Goal: Information Seeking & Learning: Learn about a topic

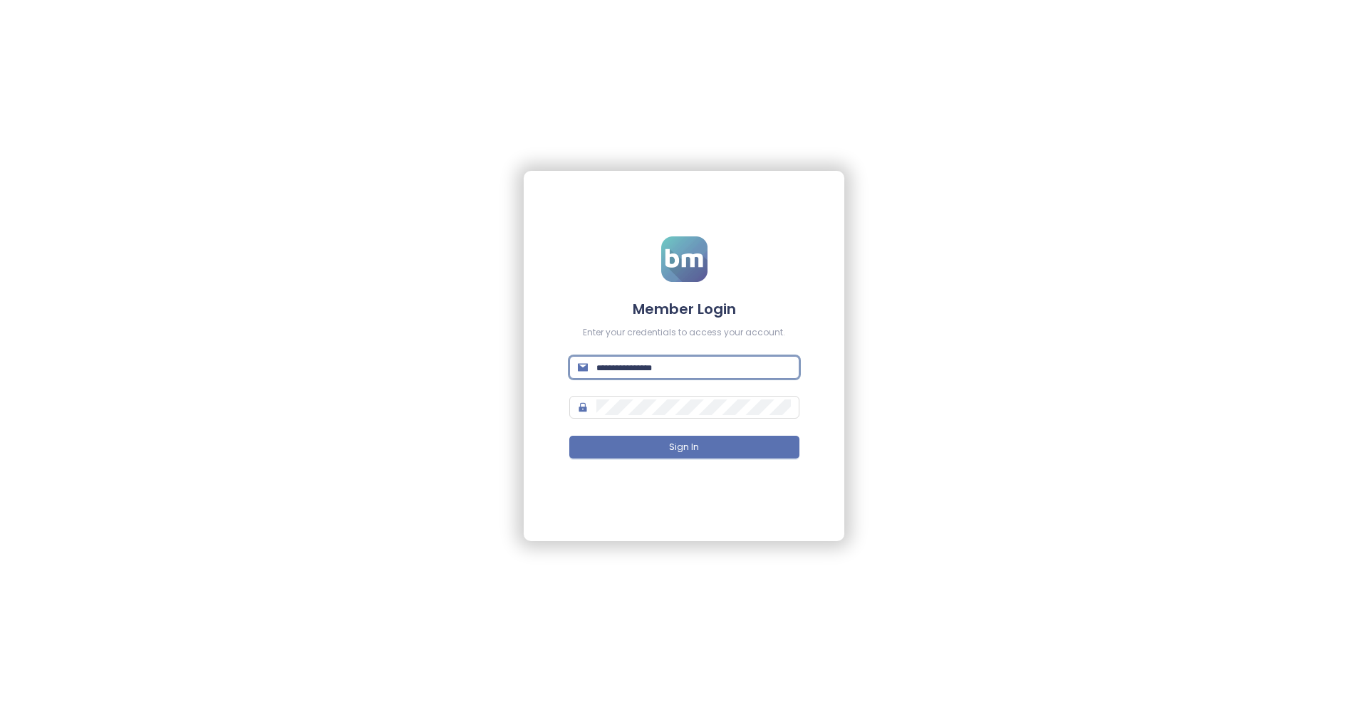
type input "**********"
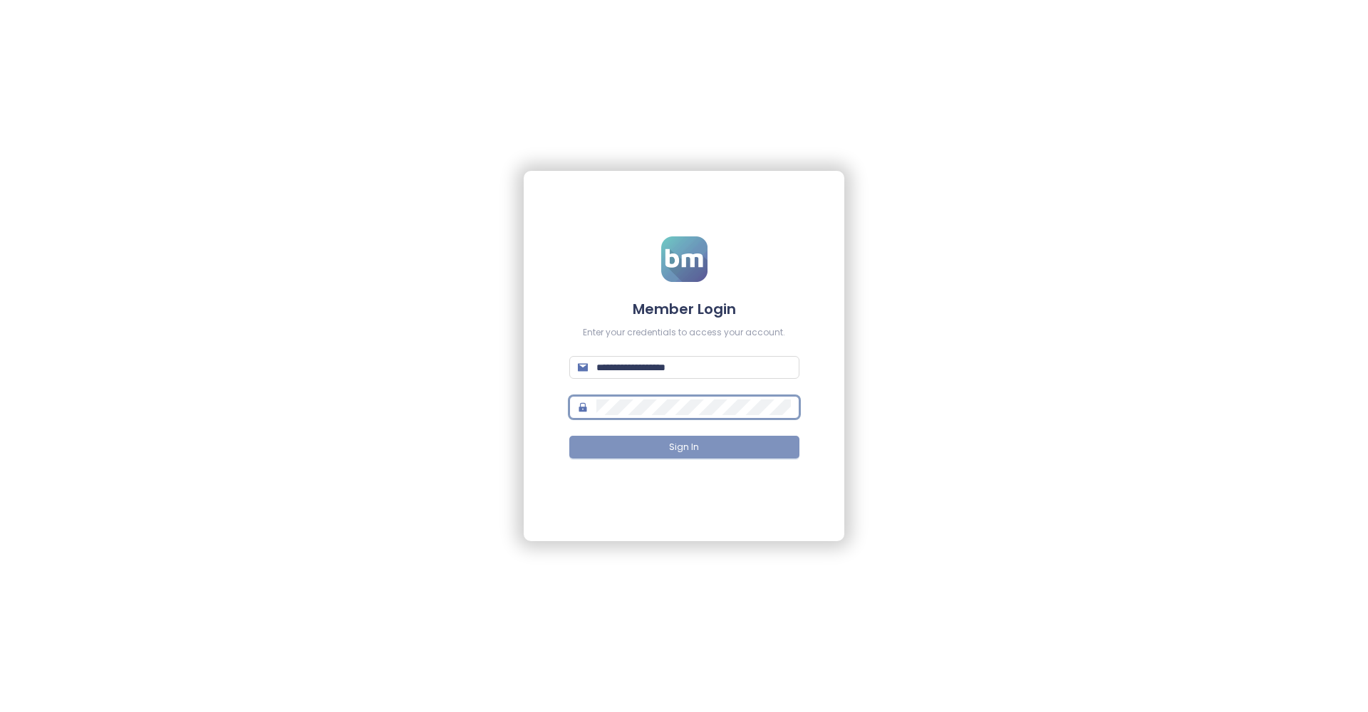
click at [675, 447] on span "Sign In" at bounding box center [684, 448] width 30 height 14
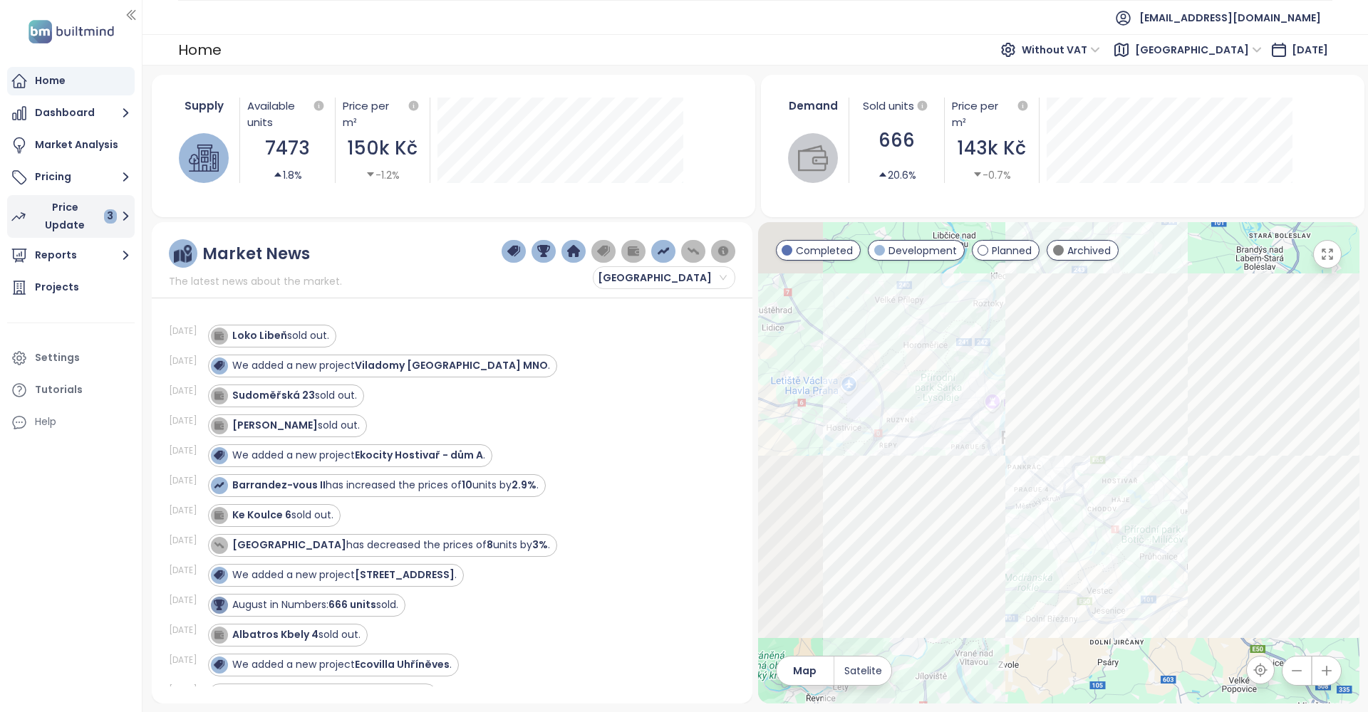
click at [24, 216] on icon "button" at bounding box center [18, 217] width 13 height 8
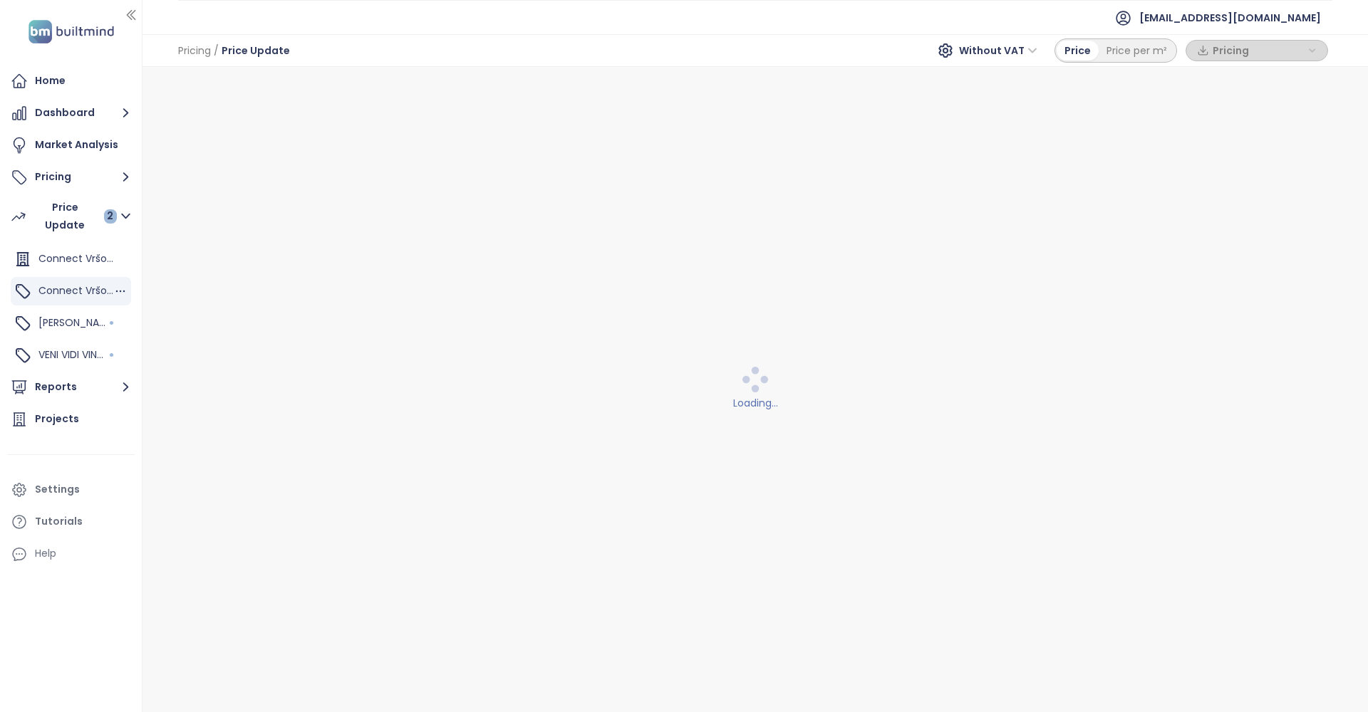
click at [75, 296] on span "Connect Vršovice 5,7,8,9" at bounding box center [99, 291] width 123 height 14
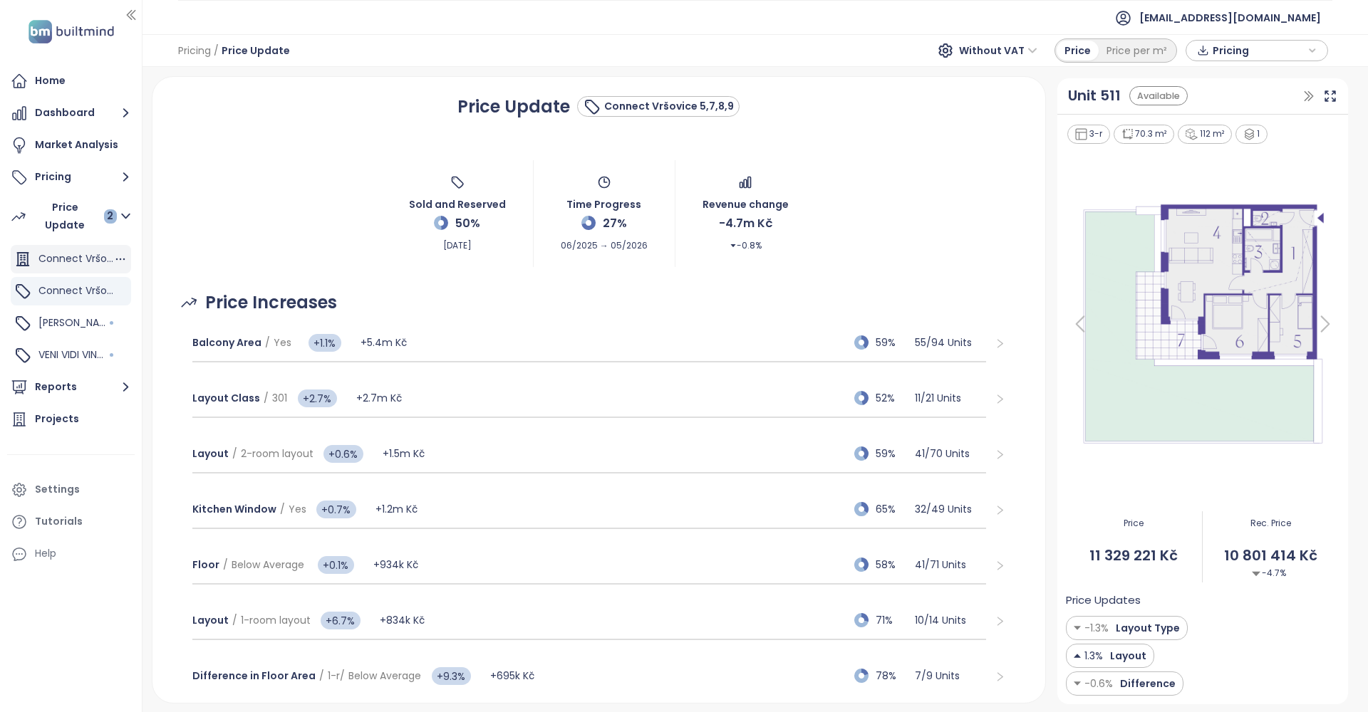
click at [31, 272] on div "Connect Vršovice 1,2,3,4,6" at bounding box center [71, 259] width 120 height 28
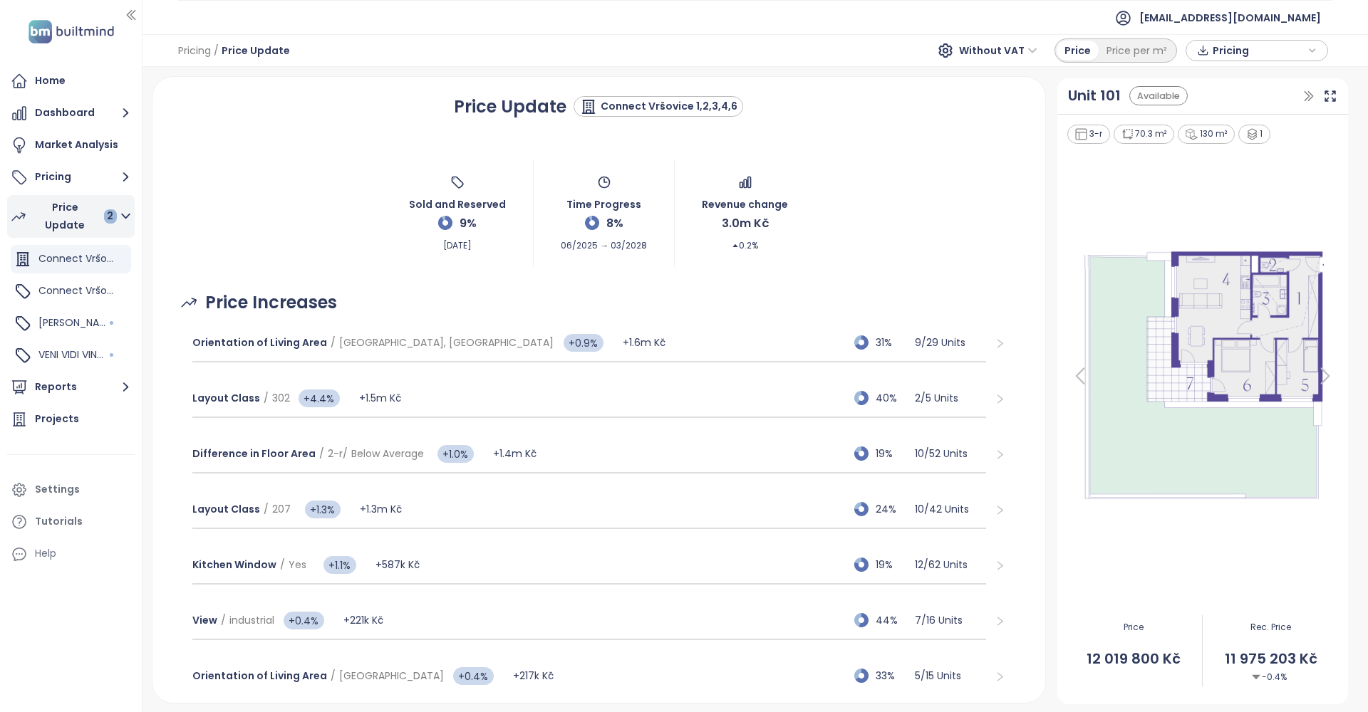
click at [67, 222] on div "Price Update 2" at bounding box center [74, 217] width 83 height 36
click at [61, 211] on div "Price Update 2" at bounding box center [74, 217] width 83 height 36
click at [77, 176] on button "Pricing" at bounding box center [71, 177] width 128 height 28
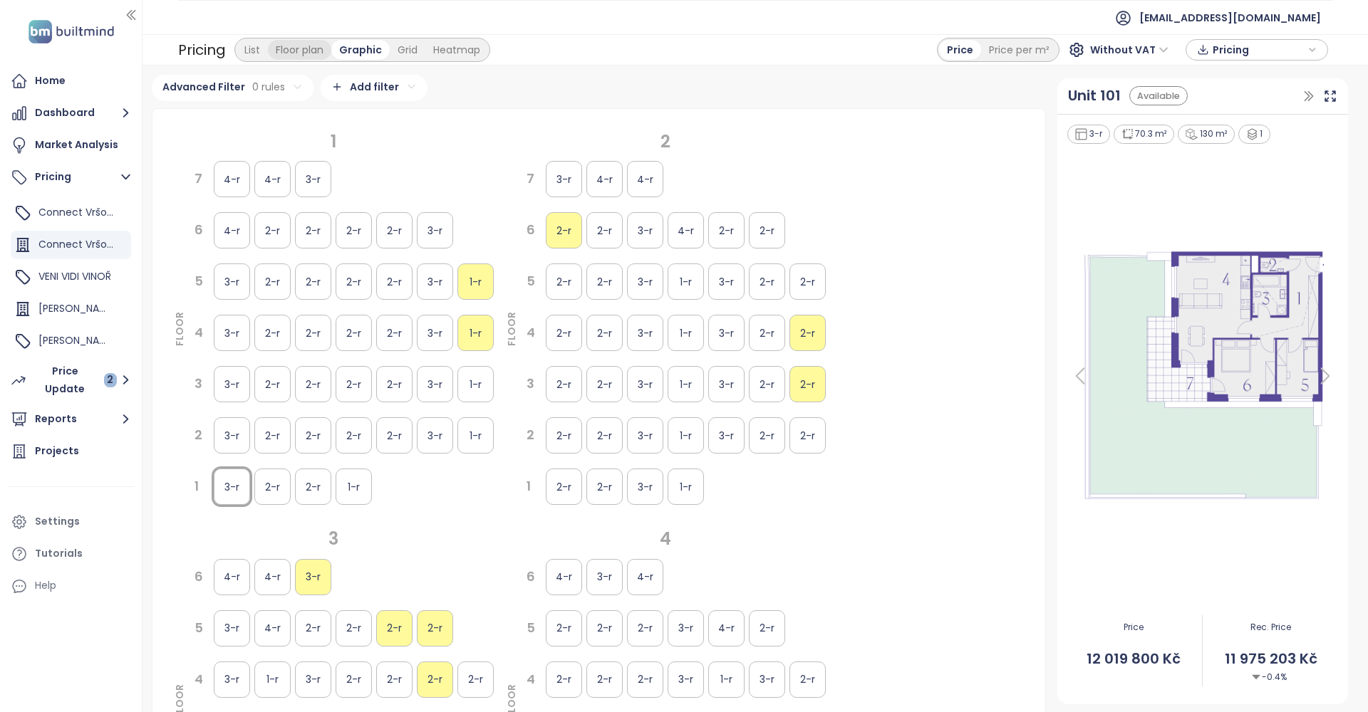
click at [269, 58] on div "Floor plan" at bounding box center [299, 50] width 63 height 20
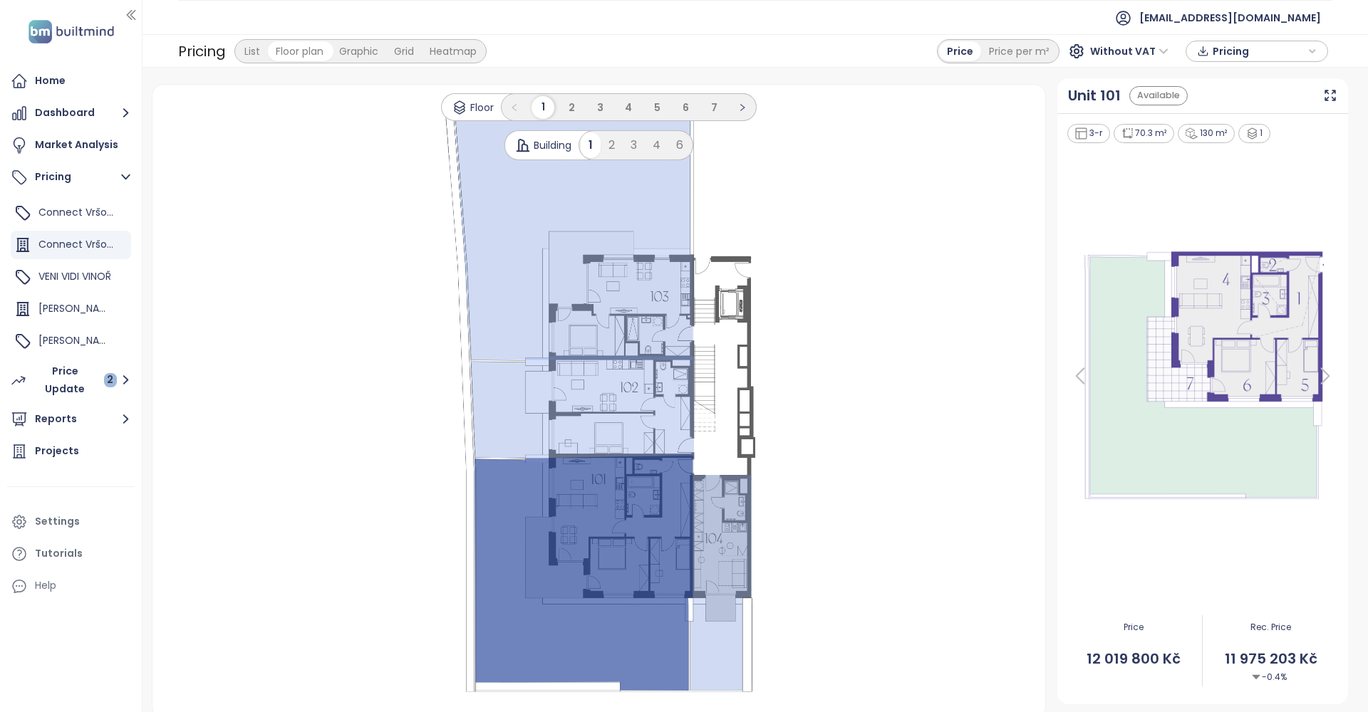
click at [261, 54] on div "List" at bounding box center [252, 51] width 31 height 20
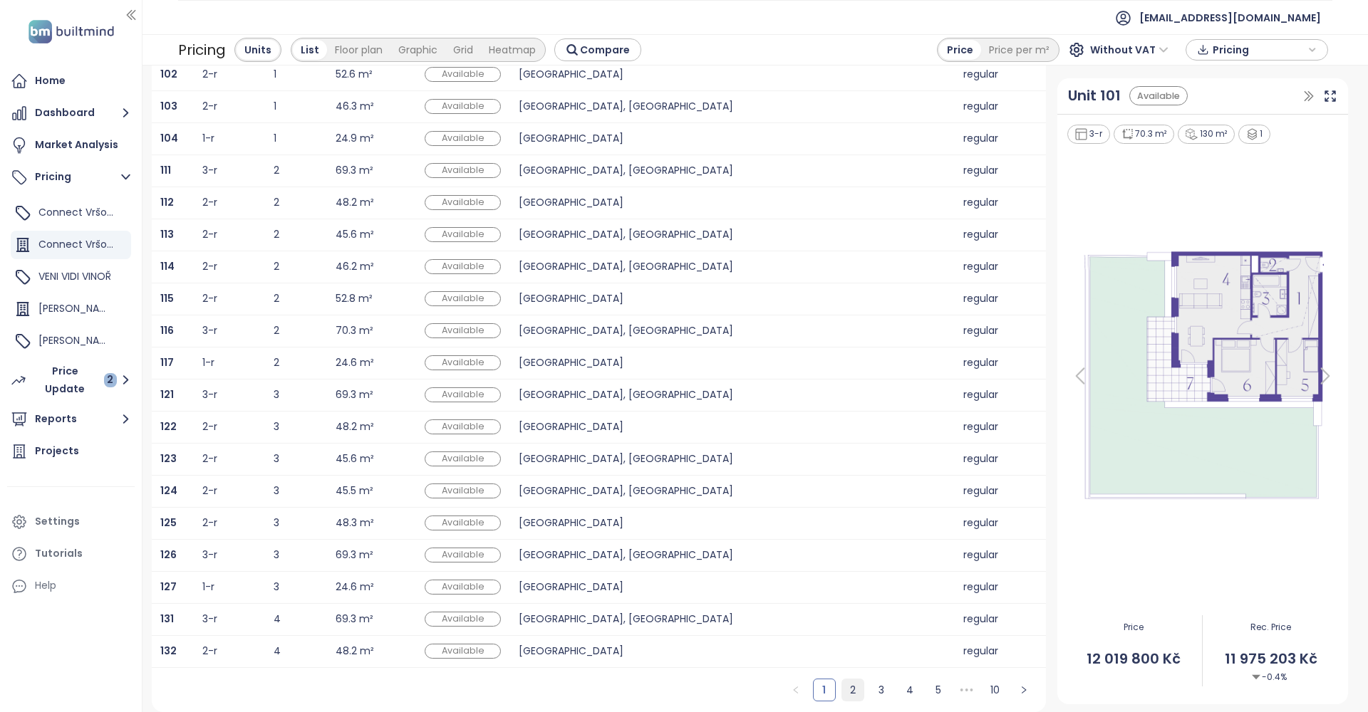
click at [853, 694] on link "2" at bounding box center [852, 690] width 21 height 21
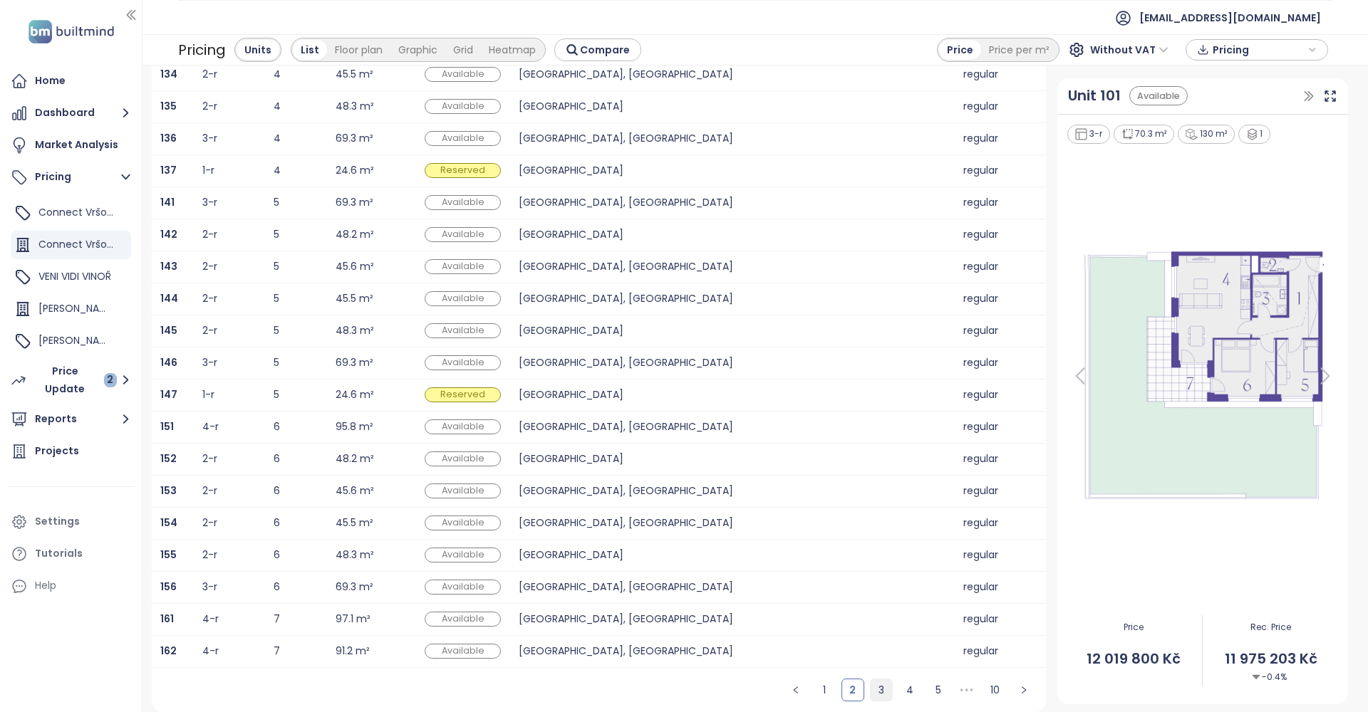
click at [883, 685] on link "3" at bounding box center [880, 690] width 21 height 21
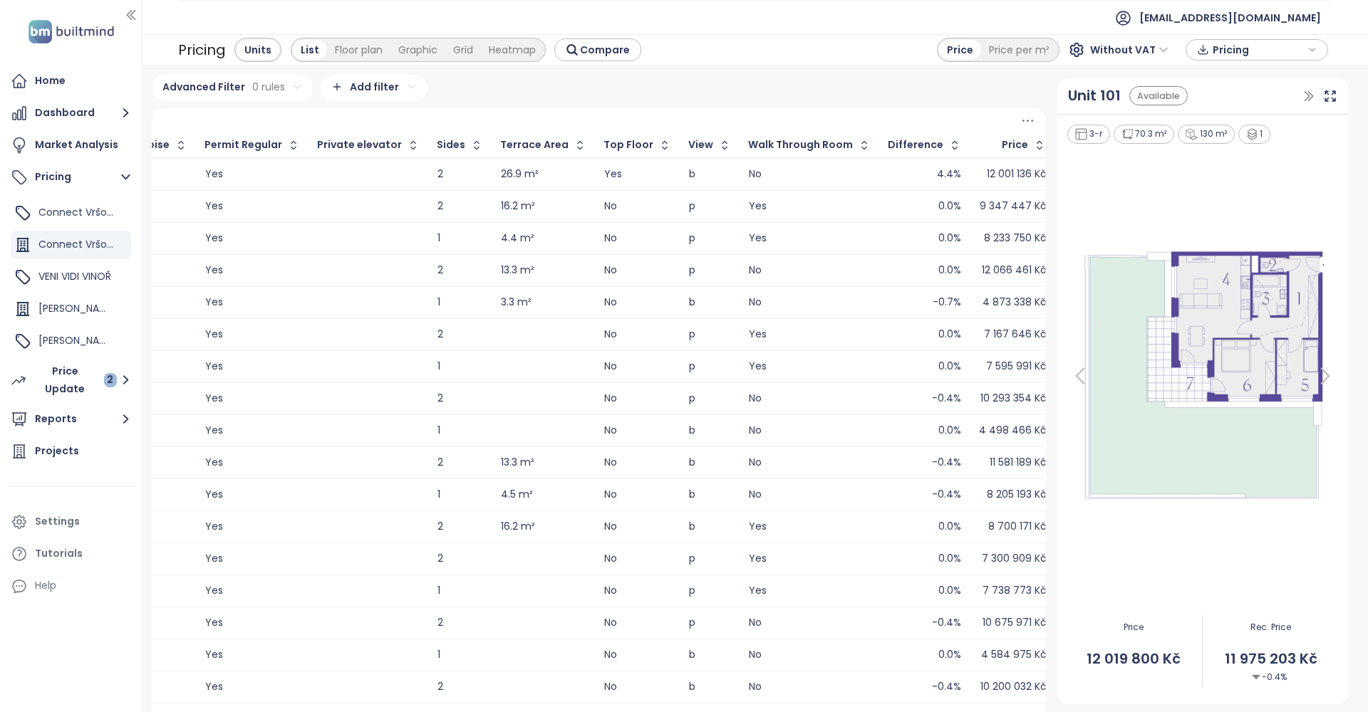
scroll to position [0, 2220]
click at [1124, 176] on div "12 528 879 Kč" at bounding box center [1157, 174] width 66 height 9
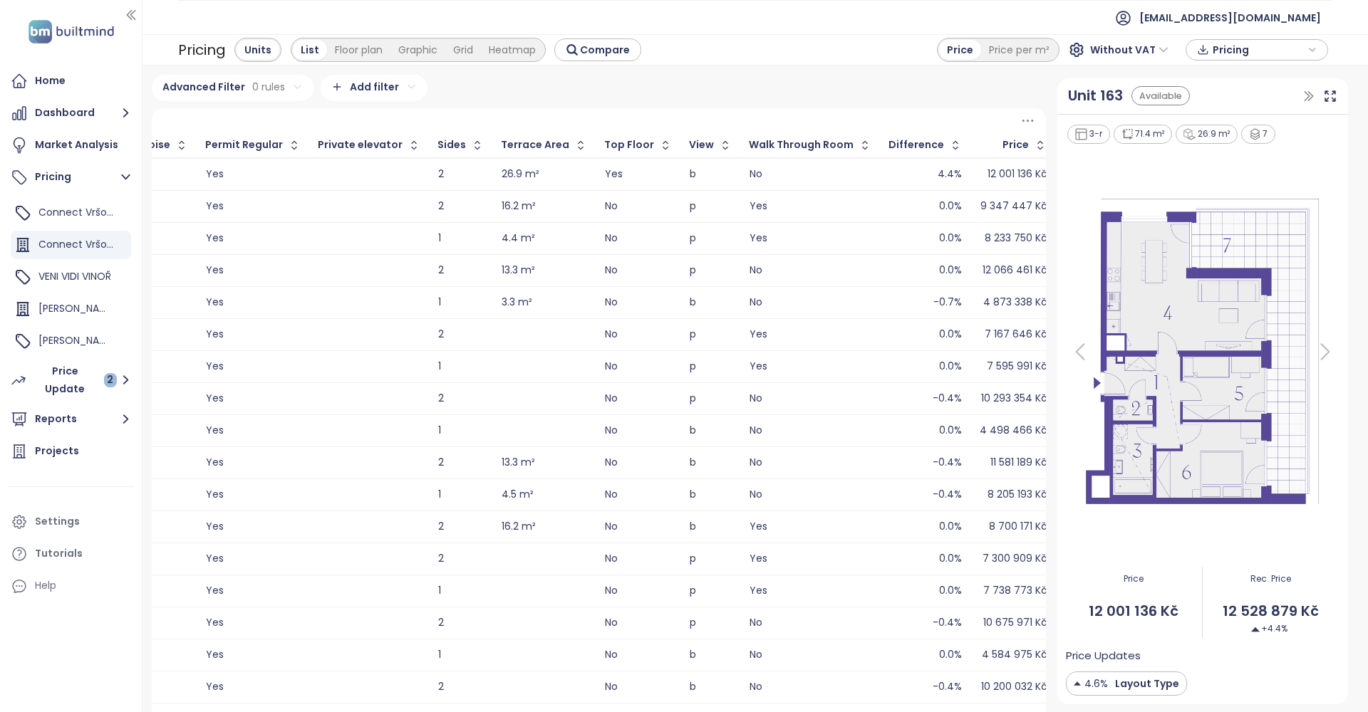
click at [1140, 48] on span "Without VAT" at bounding box center [1129, 49] width 78 height 21
click at [1144, 76] on div "With VAT" at bounding box center [1132, 80] width 66 height 16
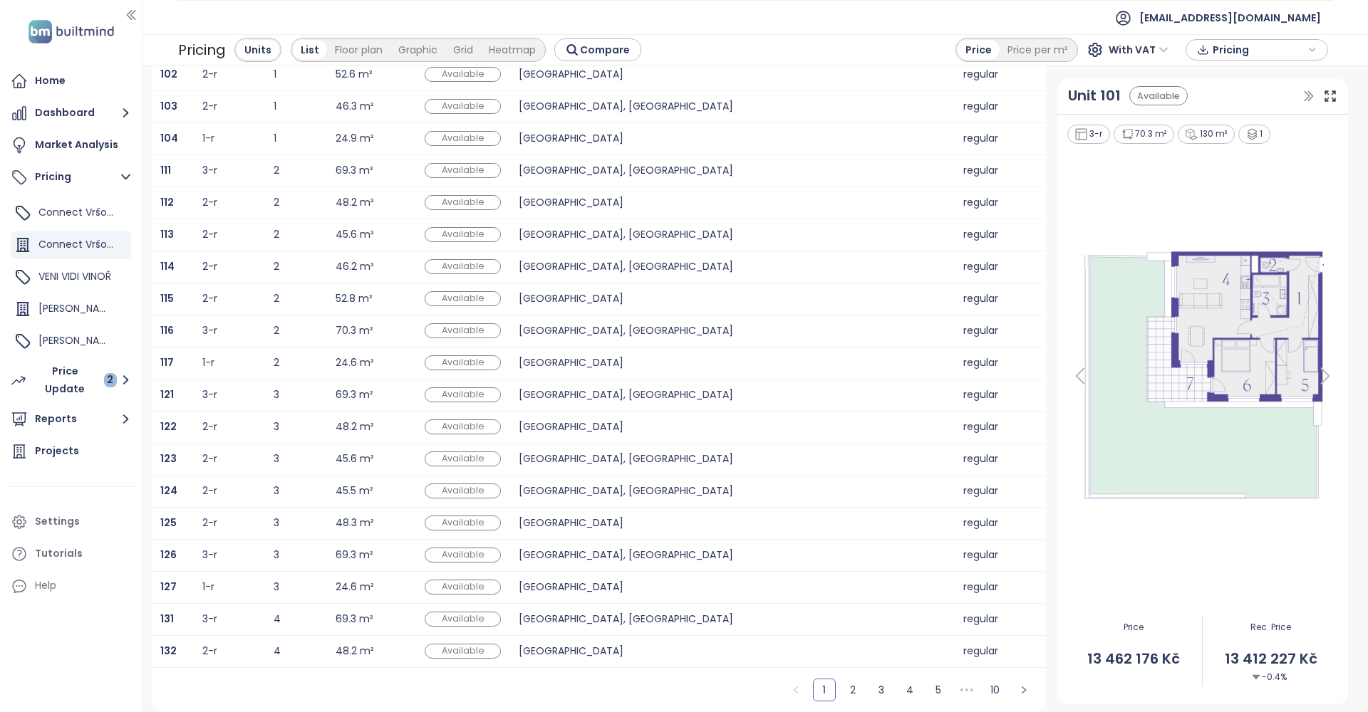
scroll to position [135, 0]
click at [883, 687] on link "3" at bounding box center [880, 690] width 21 height 21
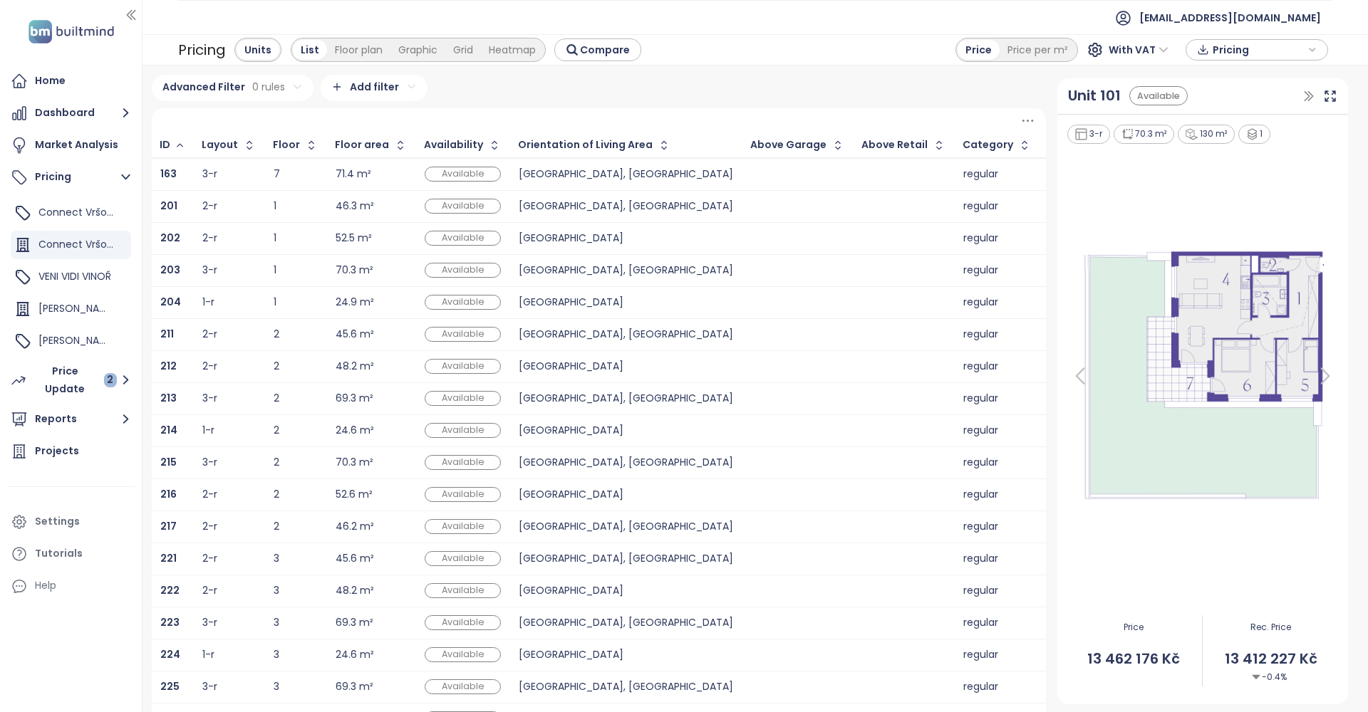
scroll to position [0, 0]
click at [862, 170] on div at bounding box center [903, 174] width 83 height 17
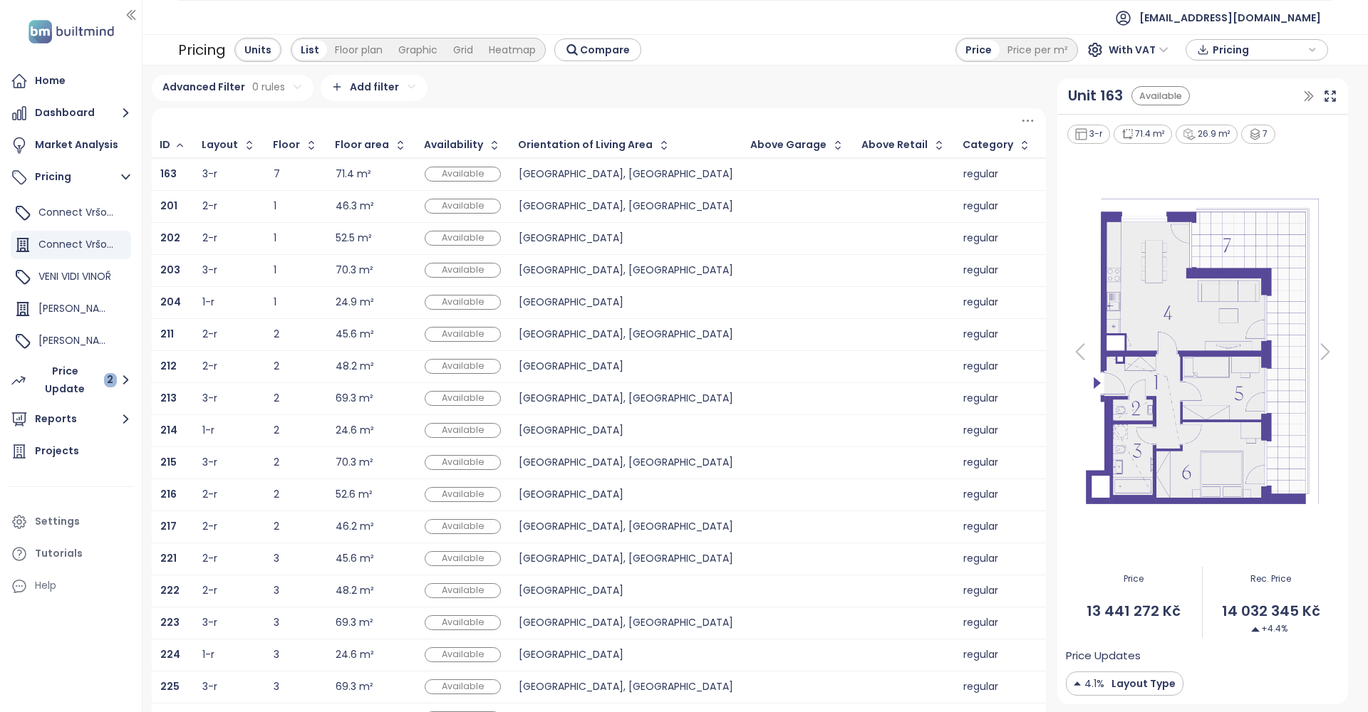
click at [862, 170] on div at bounding box center [903, 174] width 83 height 17
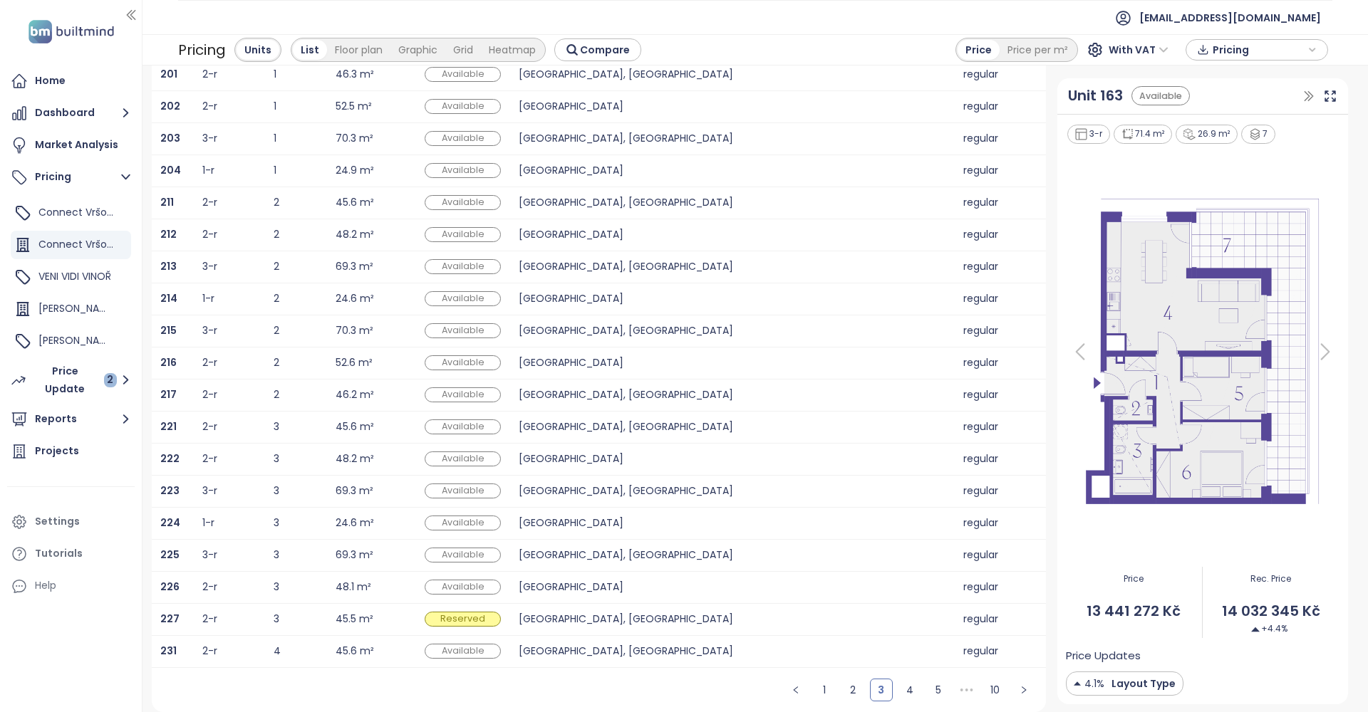
scroll to position [135, 0]
click at [912, 690] on link "4" at bounding box center [909, 690] width 21 height 21
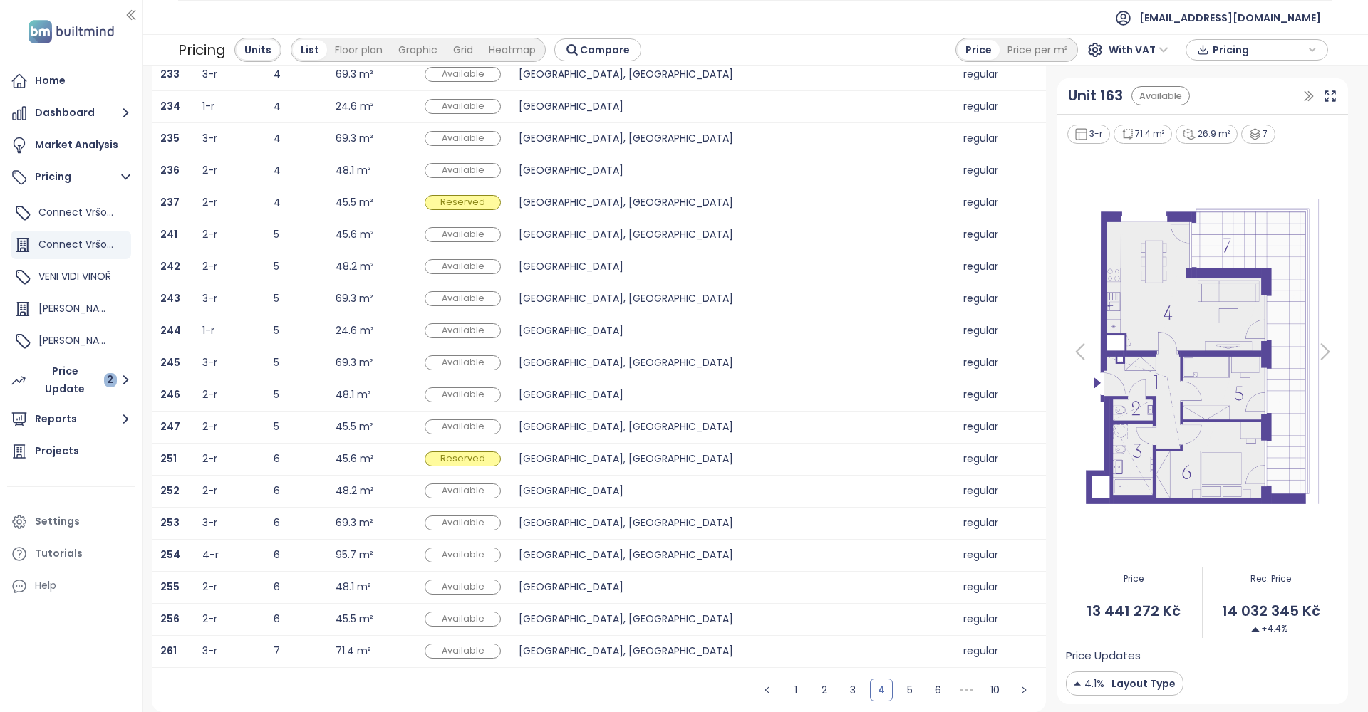
scroll to position [0, 0]
click at [853, 643] on td at bounding box center [903, 651] width 101 height 32
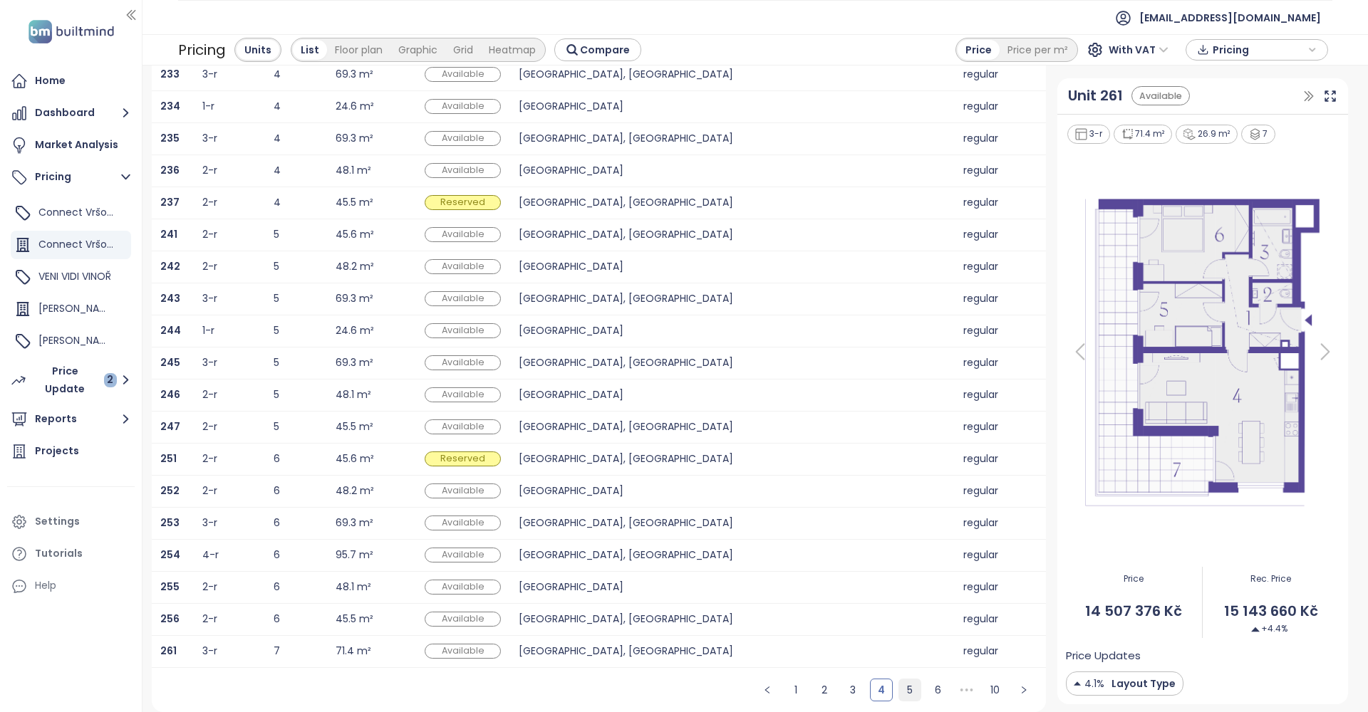
click at [908, 687] on link "5" at bounding box center [909, 690] width 21 height 21
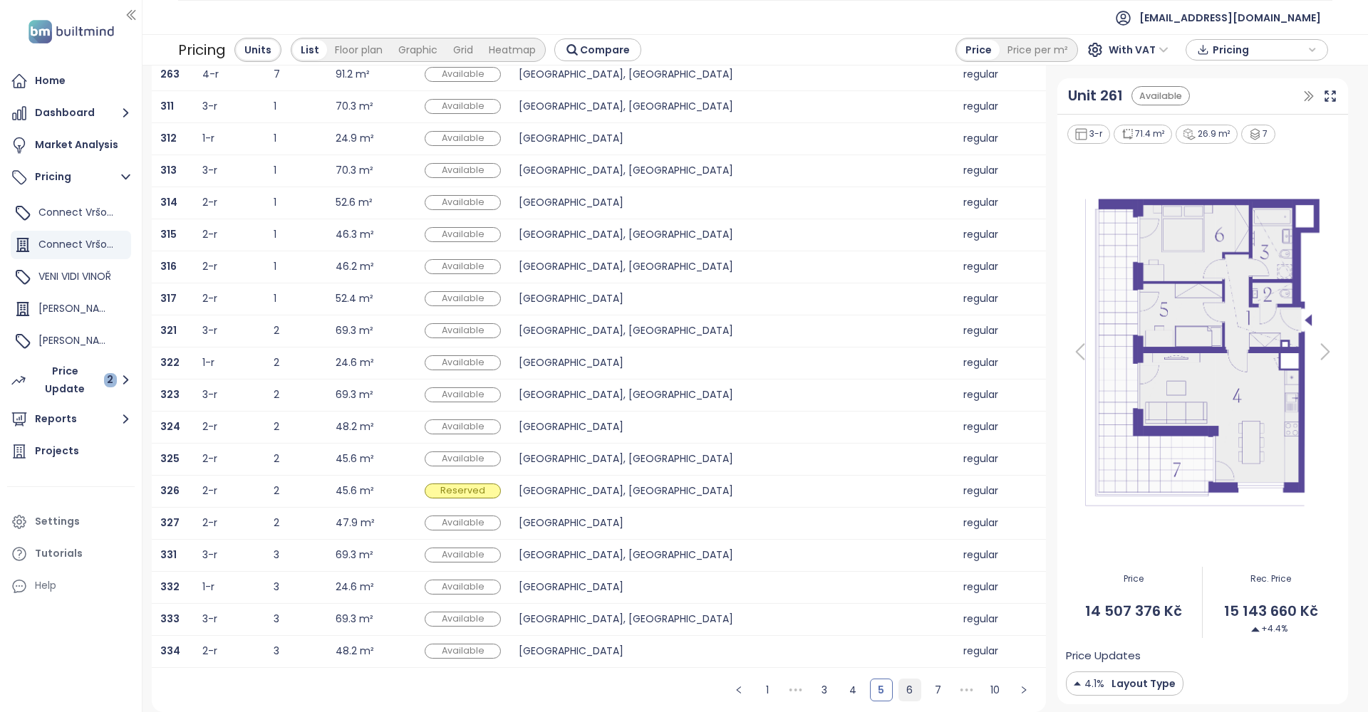
click at [910, 689] on link "6" at bounding box center [909, 690] width 21 height 21
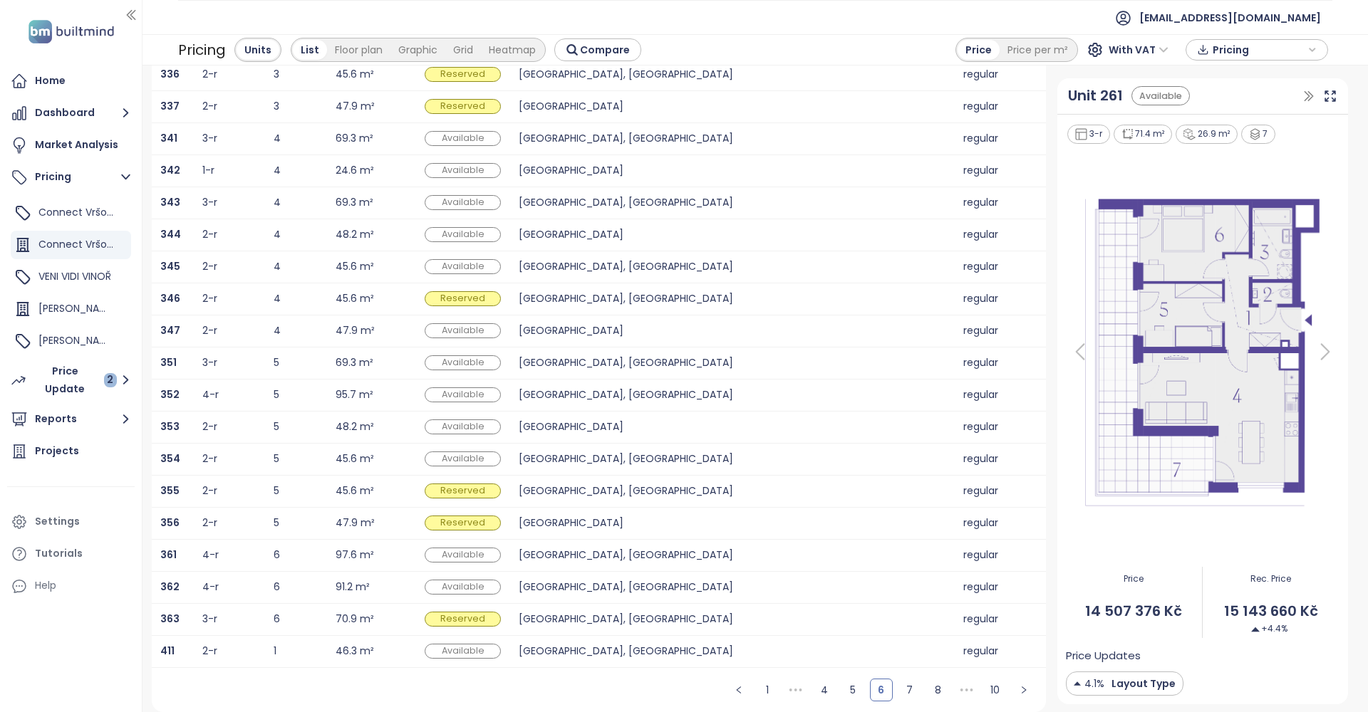
click at [657, 578] on td "[GEOGRAPHIC_DATA], [GEOGRAPHIC_DATA]" at bounding box center [626, 587] width 232 height 32
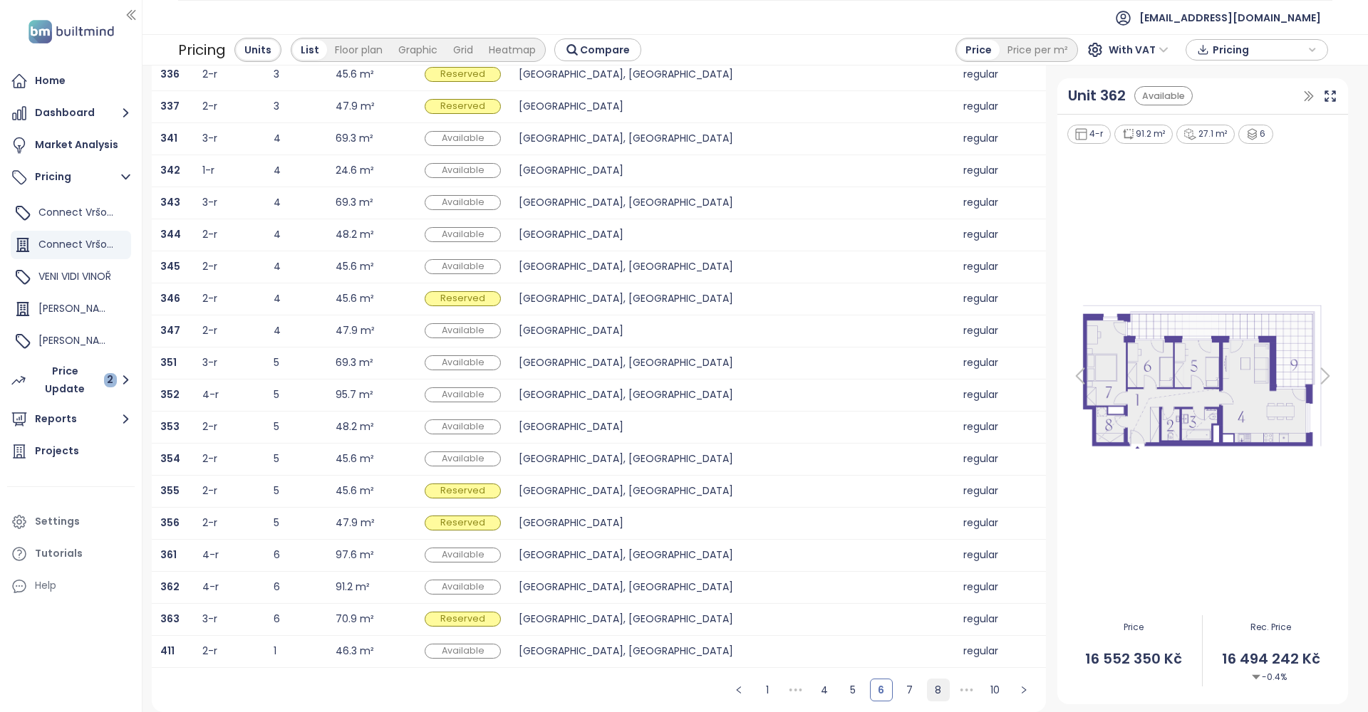
click at [939, 690] on link "8" at bounding box center [937, 690] width 21 height 21
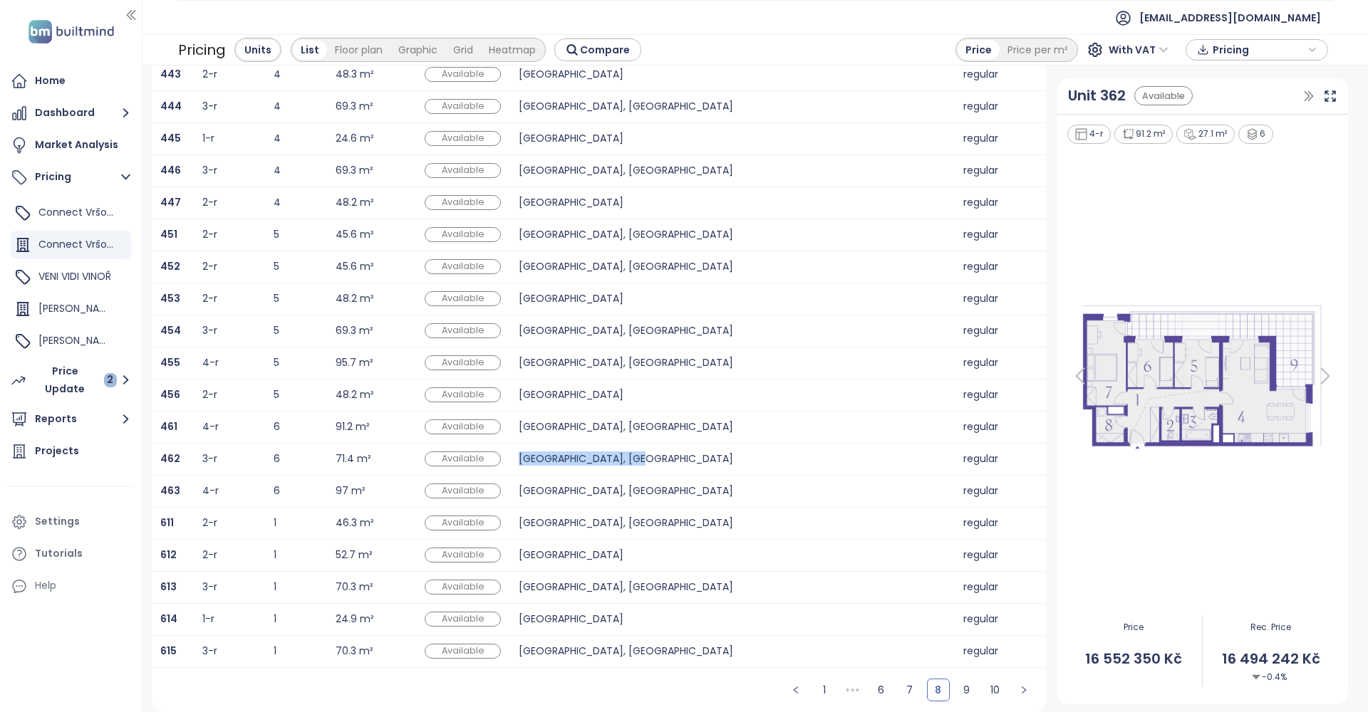
click at [624, 452] on div "[GEOGRAPHIC_DATA], [GEOGRAPHIC_DATA]" at bounding box center [626, 459] width 214 height 17
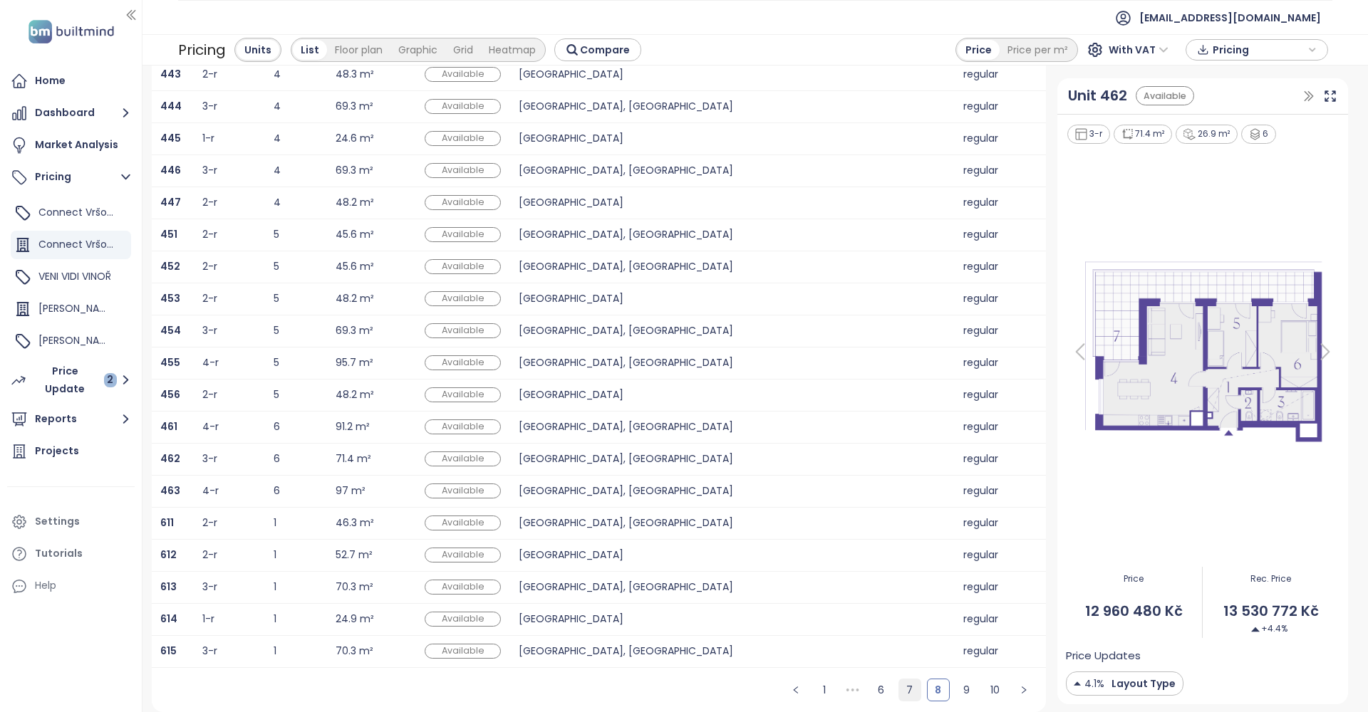
click at [910, 692] on link "7" at bounding box center [909, 690] width 21 height 21
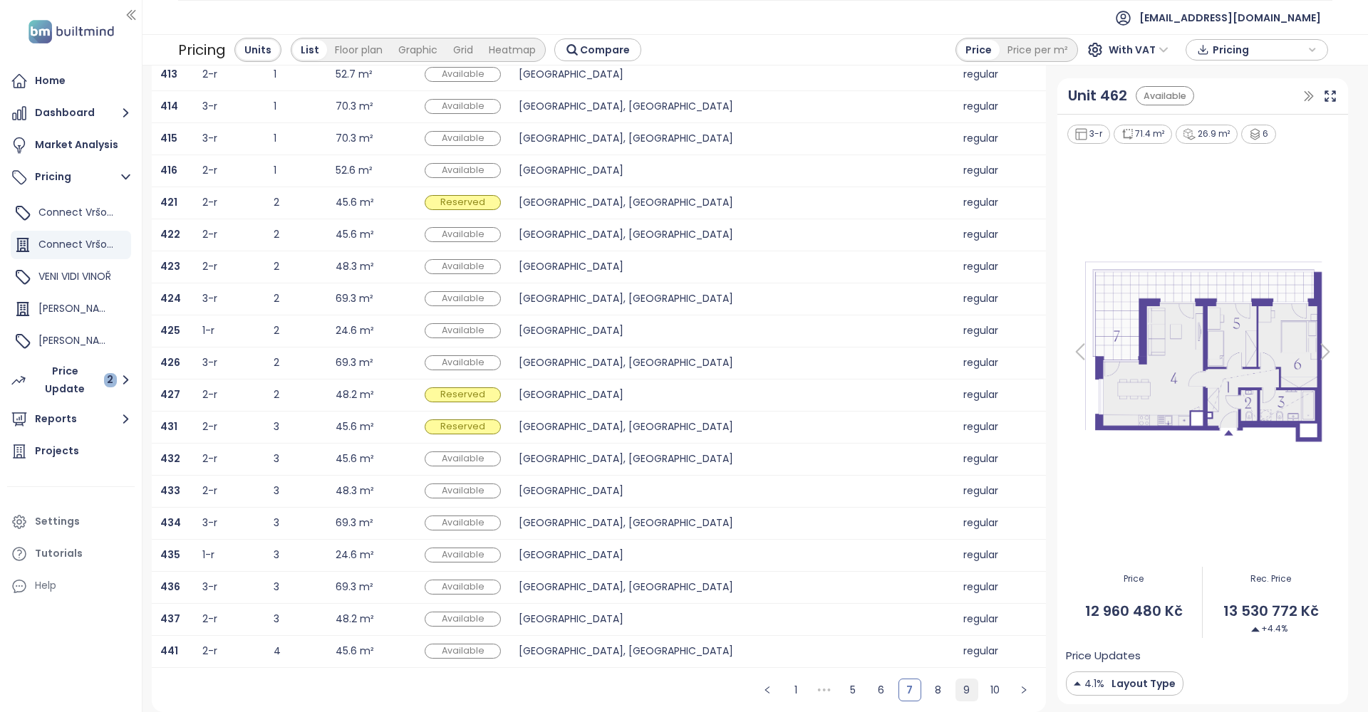
click at [960, 692] on link "9" at bounding box center [966, 690] width 21 height 21
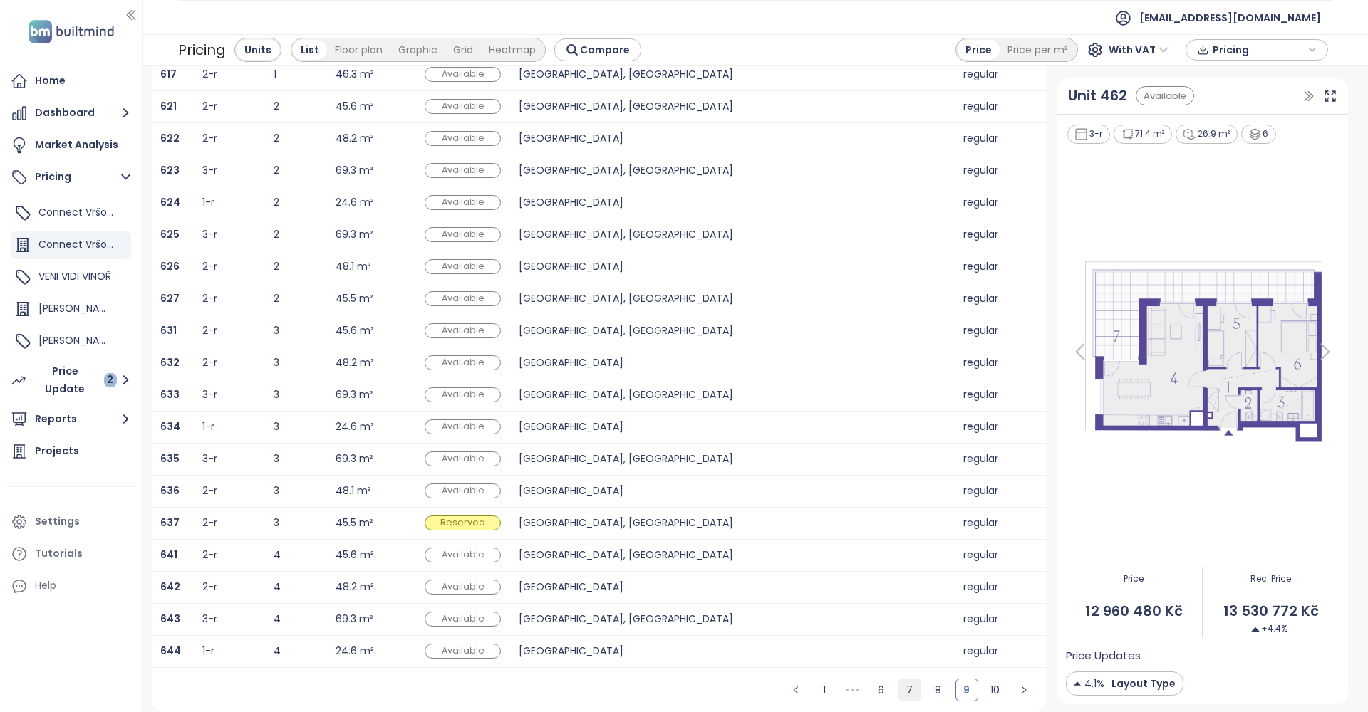
scroll to position [135, 0]
click at [899, 687] on link "7" at bounding box center [909, 690] width 21 height 21
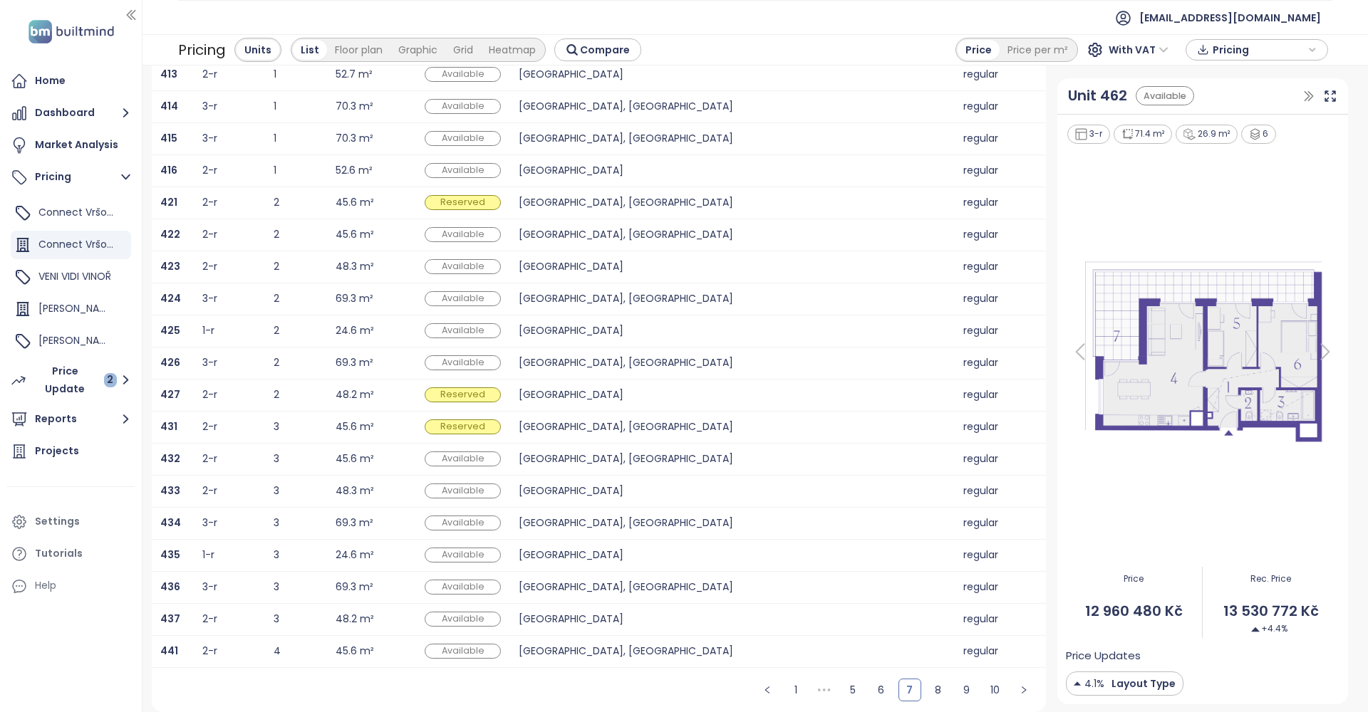
scroll to position [0, 0]
click at [935, 696] on link "8" at bounding box center [937, 690] width 21 height 21
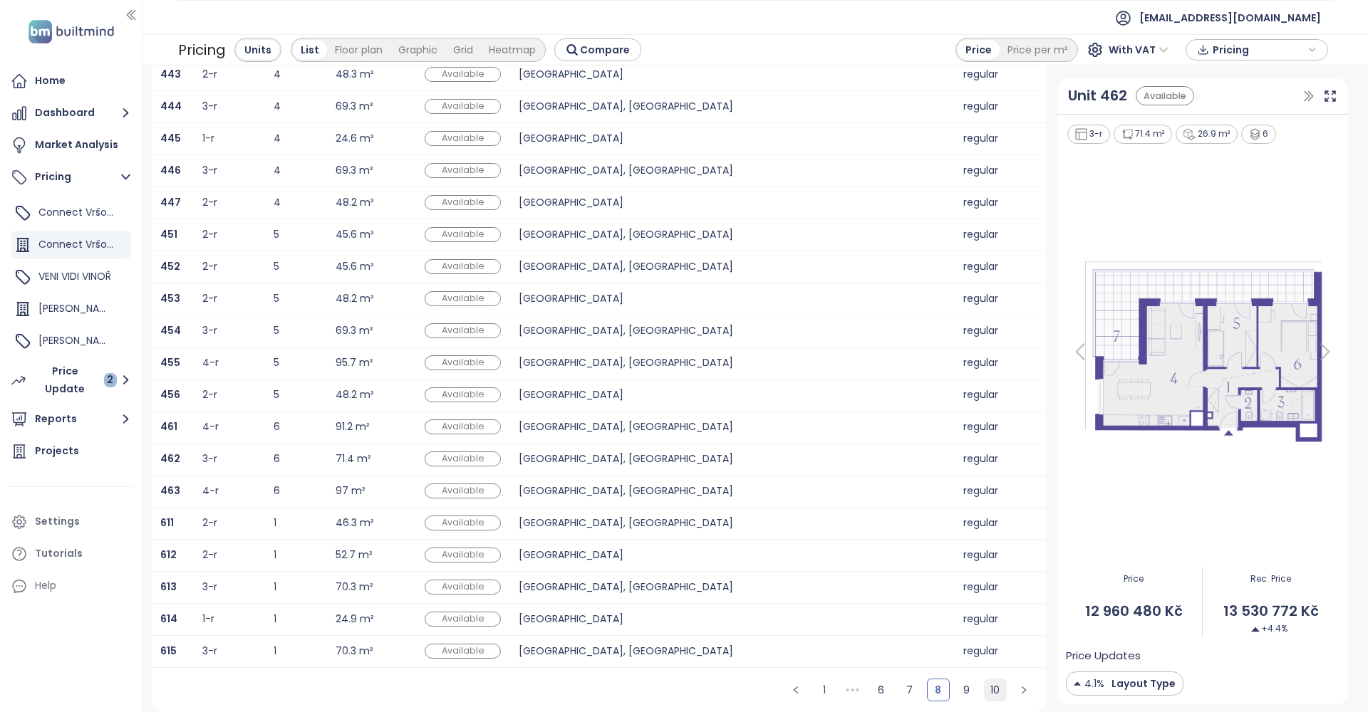
click at [994, 688] on link "10" at bounding box center [994, 690] width 21 height 21
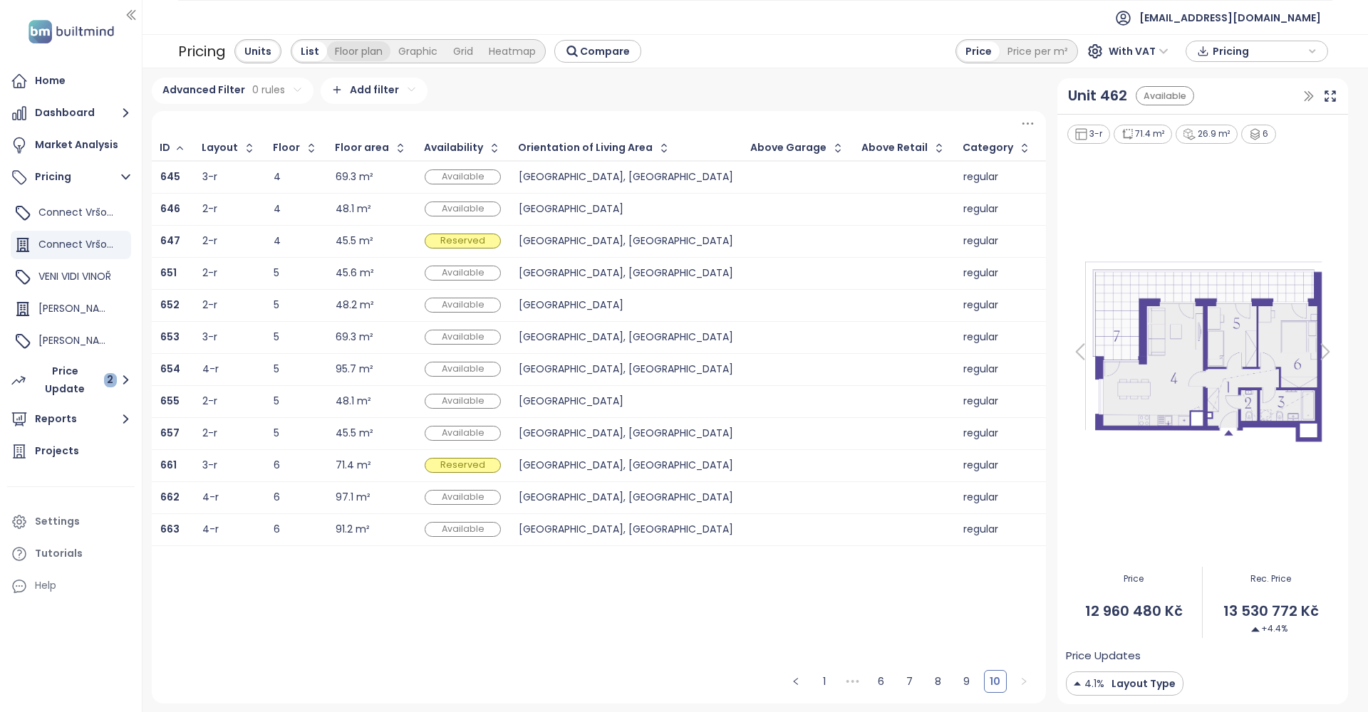
click at [346, 49] on div "Floor plan" at bounding box center [358, 51] width 63 height 20
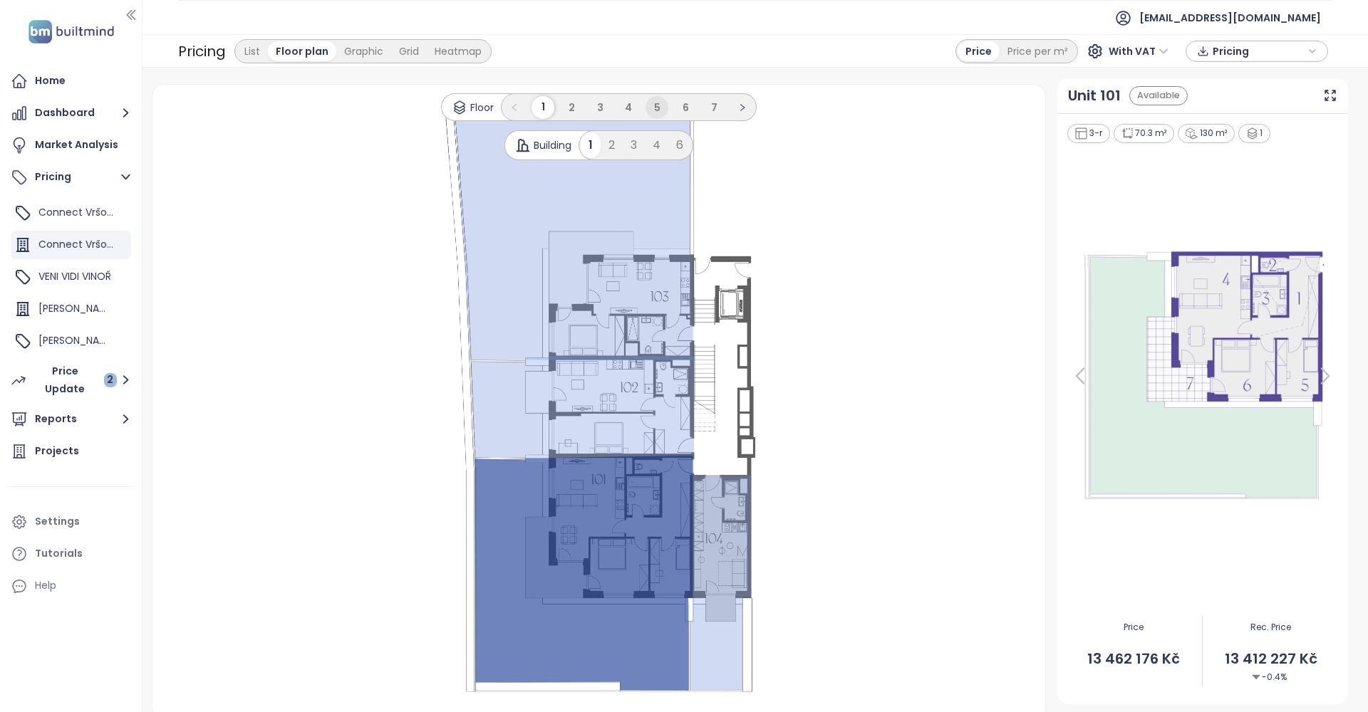
click at [666, 110] on li "5" at bounding box center [656, 107] width 23 height 23
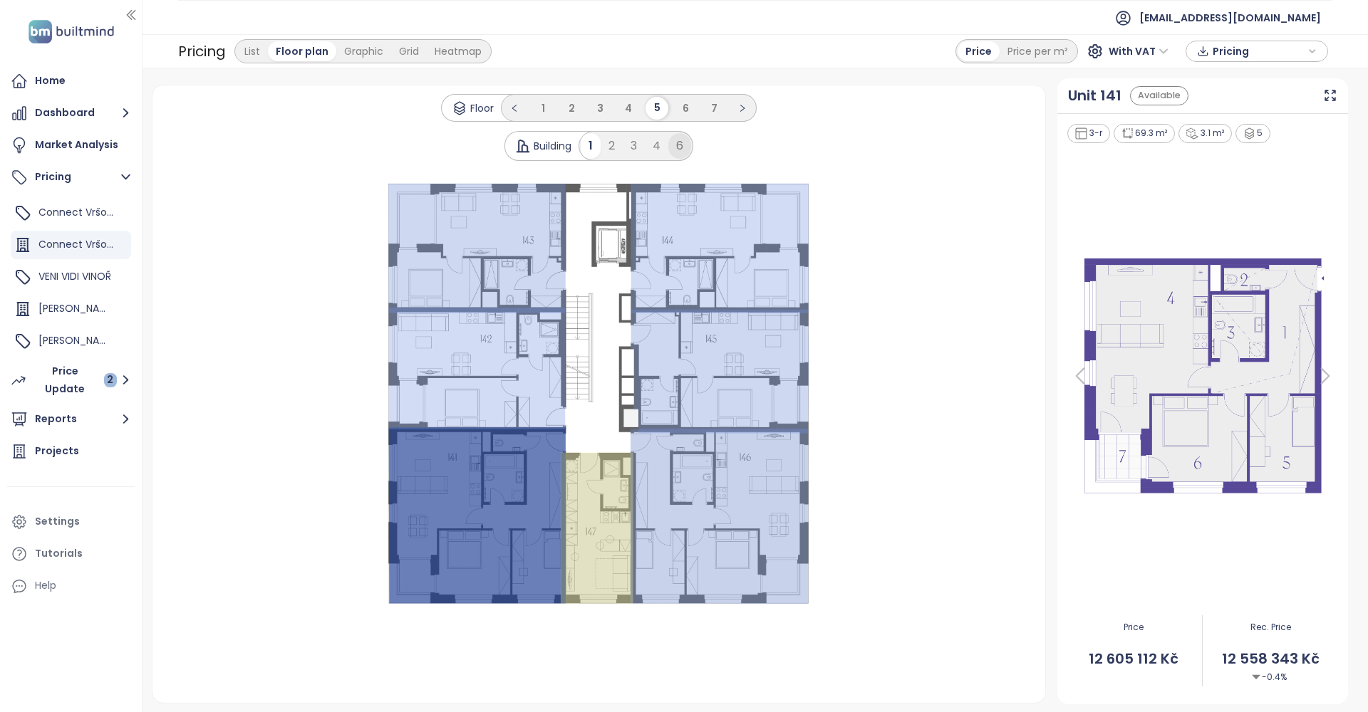
click at [677, 148] on div "6" at bounding box center [679, 146] width 23 height 26
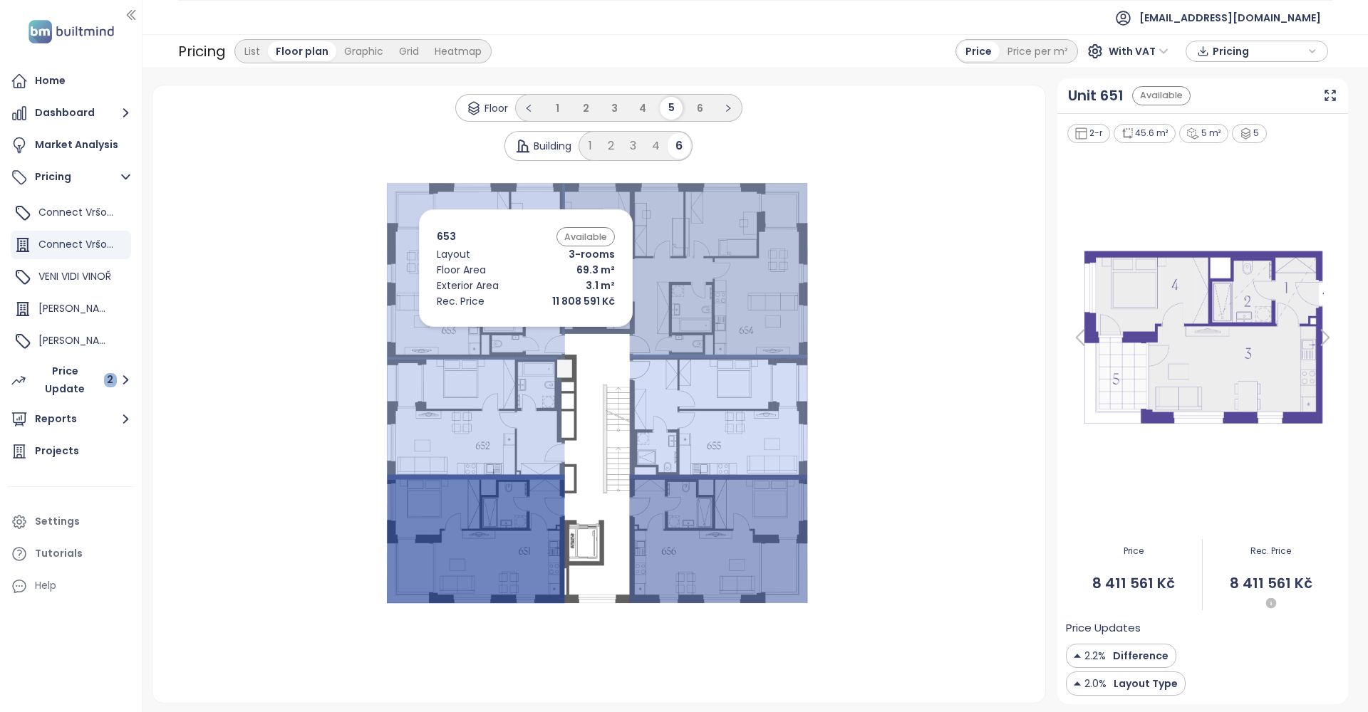
click at [504, 331] on icon at bounding box center [476, 271] width 178 height 176
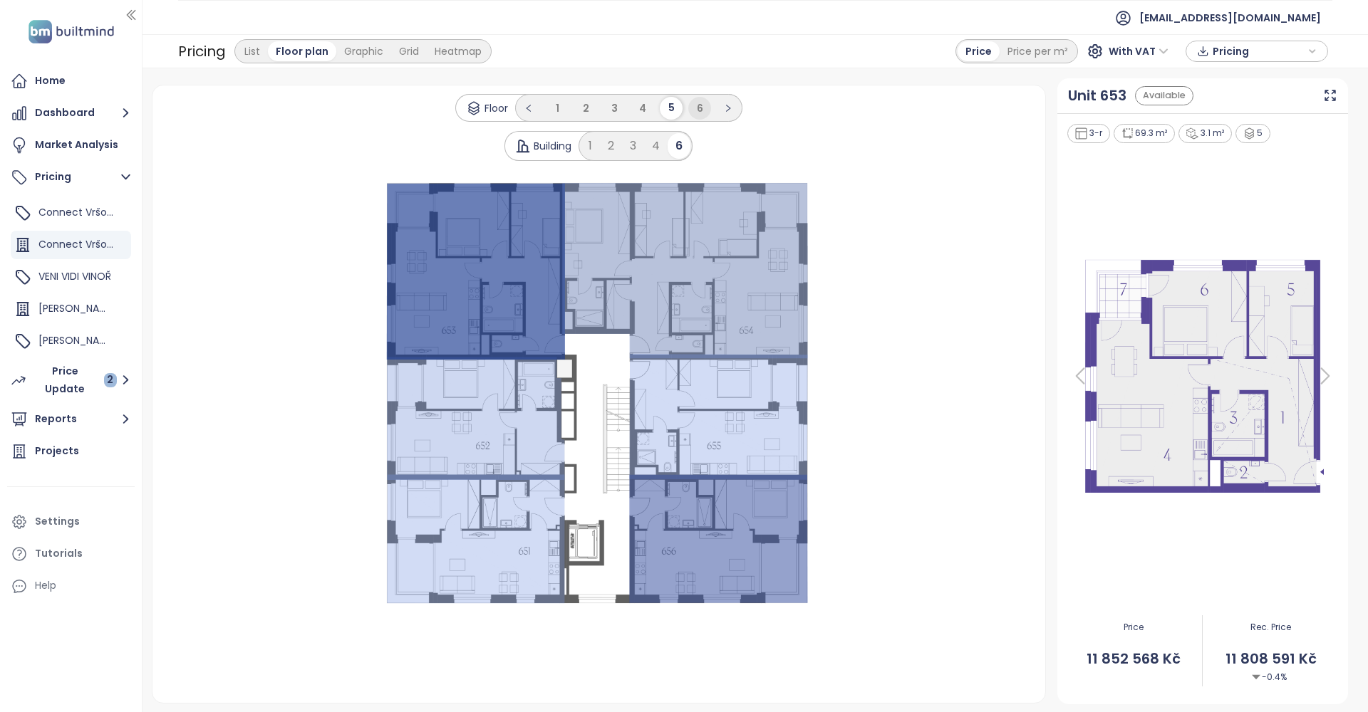
click at [698, 104] on span "6" at bounding box center [700, 108] width 6 height 14
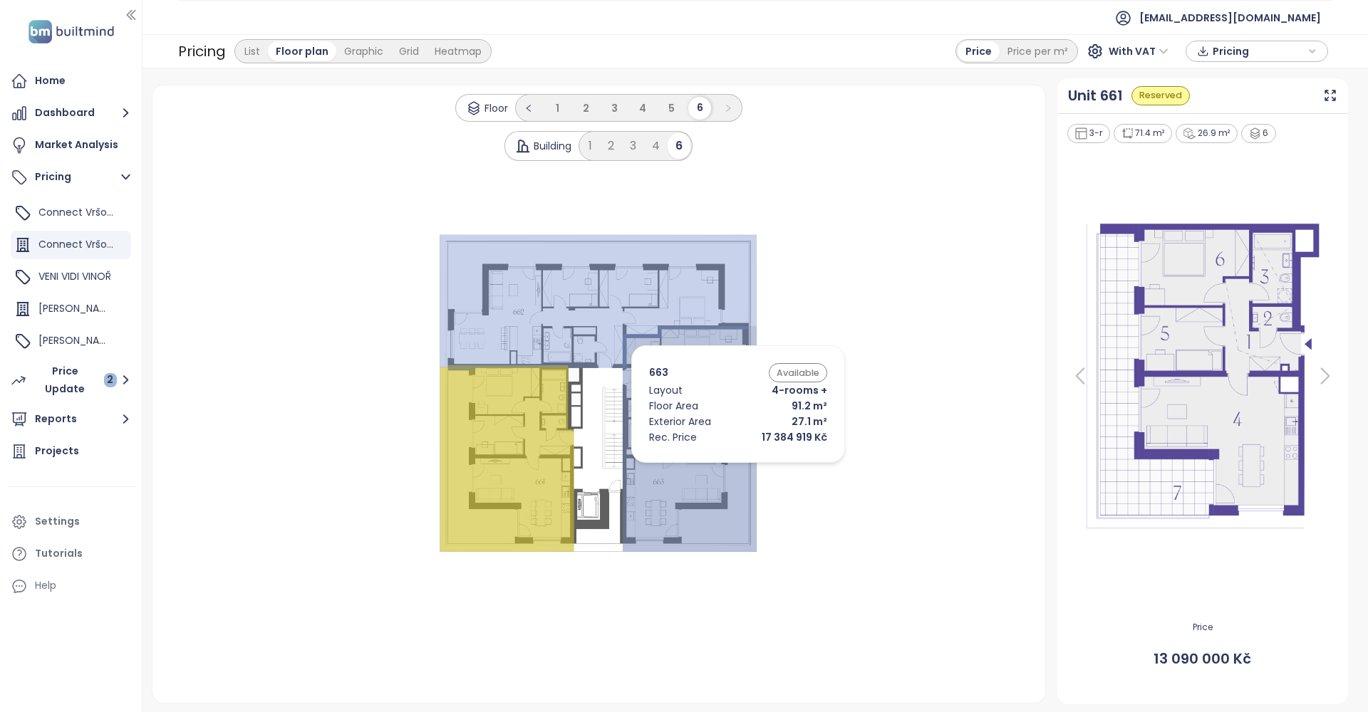
click at [717, 467] on icon at bounding box center [690, 439] width 134 height 226
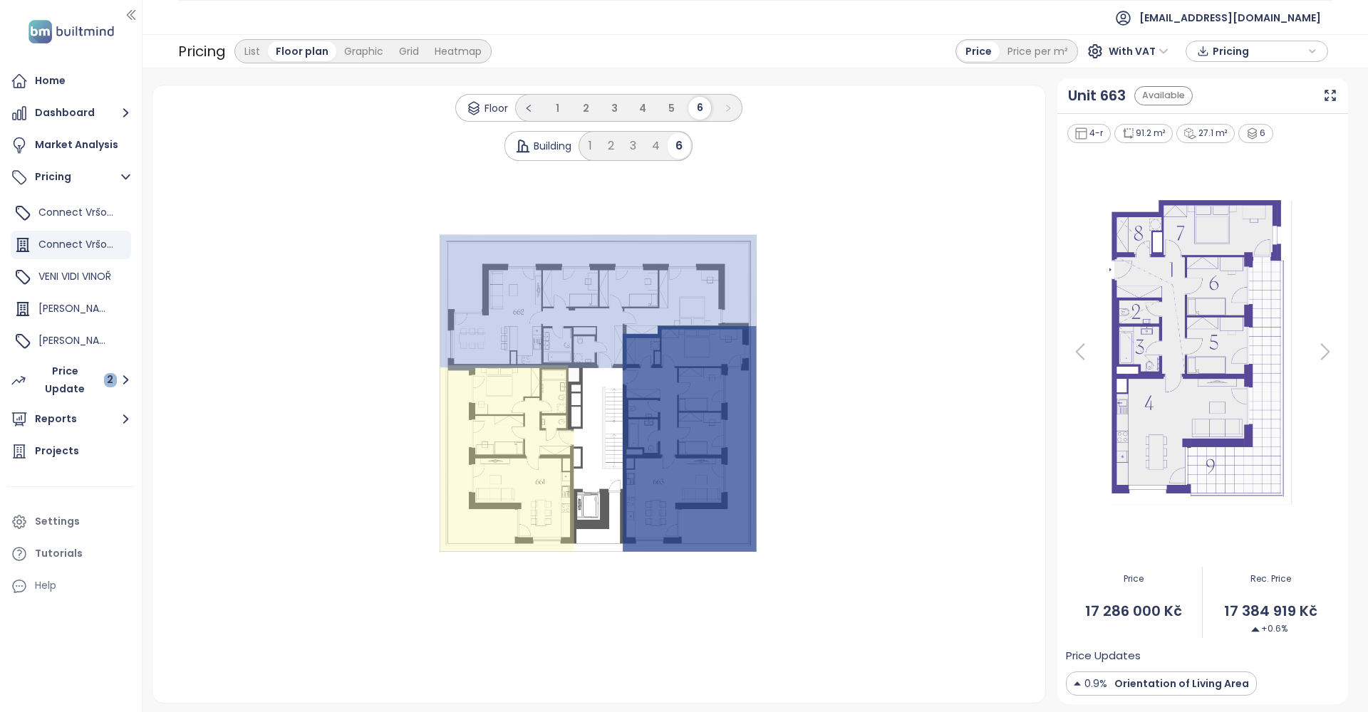
click at [1326, 352] on icon at bounding box center [1325, 352] width 28 height 28
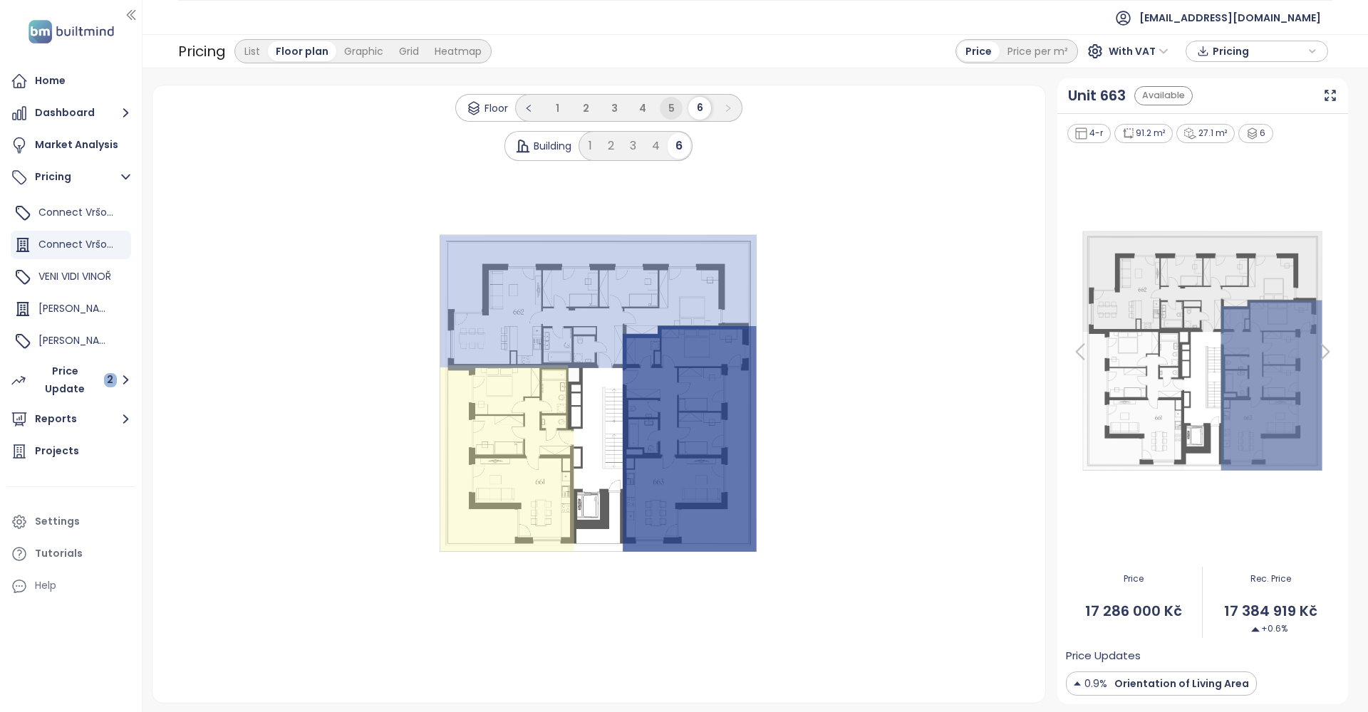
click at [669, 108] on span "5" at bounding box center [671, 108] width 6 height 14
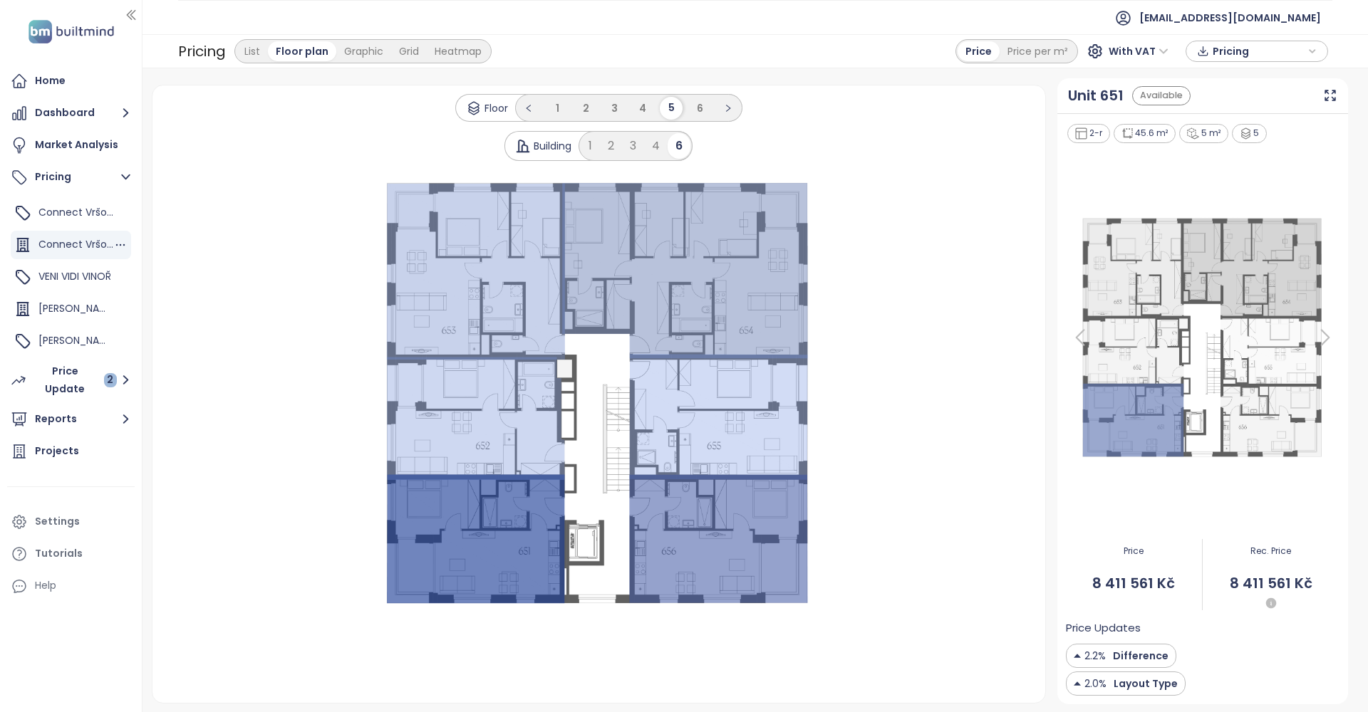
click at [113, 246] on div "Connect Vršovice 1,2,3,4,6" at bounding box center [75, 245] width 75 height 18
click at [251, 51] on div "List" at bounding box center [252, 51] width 31 height 20
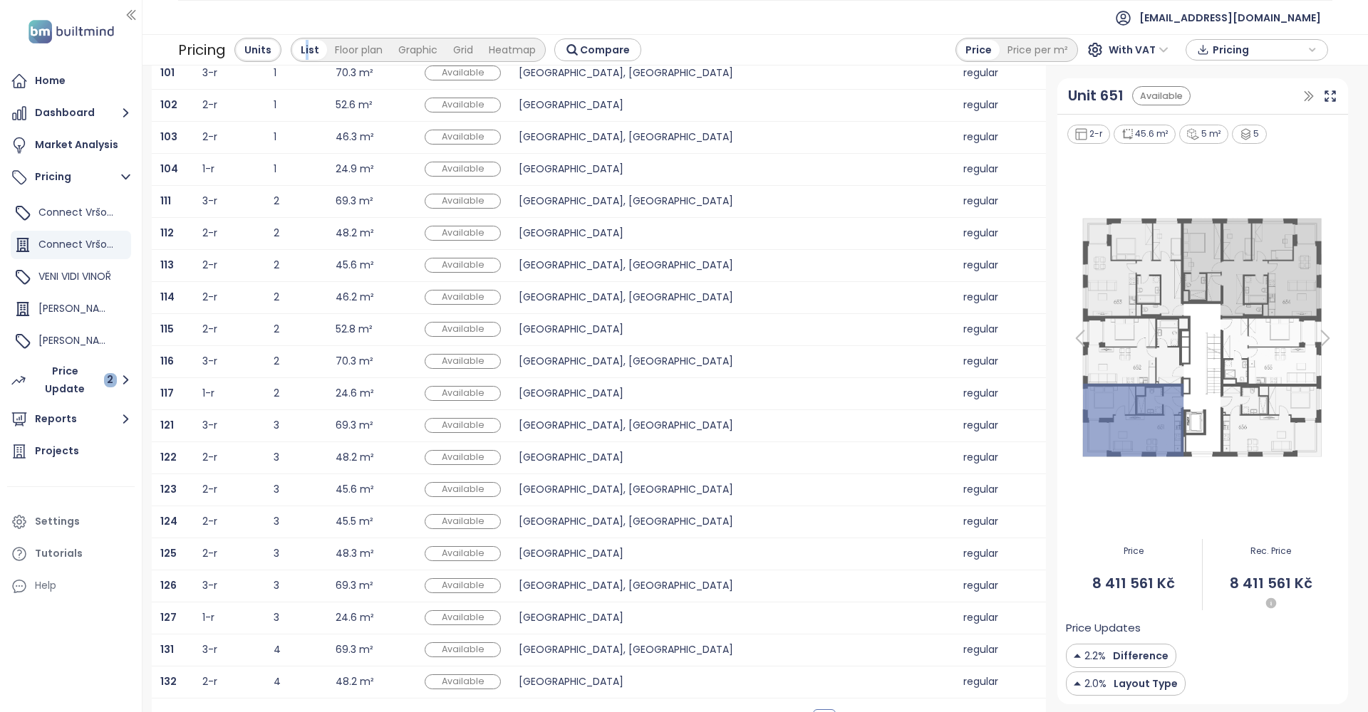
scroll to position [96, 0]
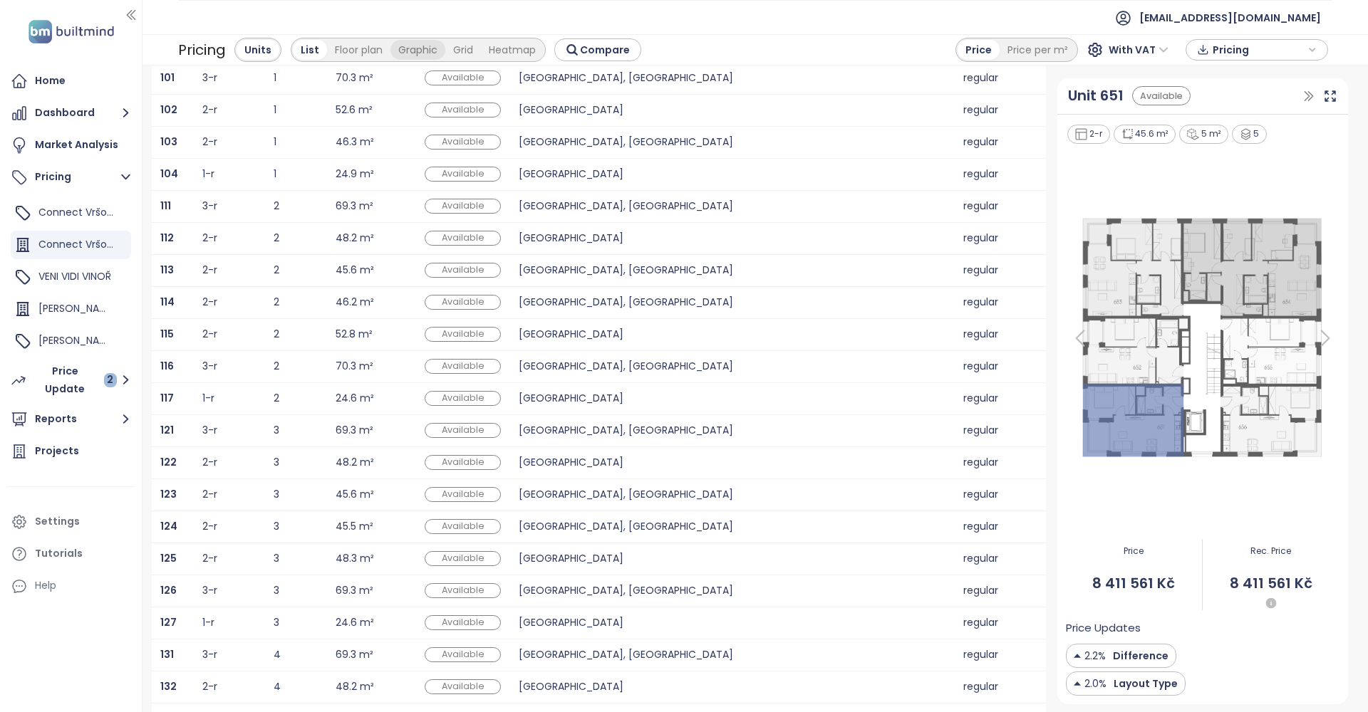
click at [428, 48] on div "Graphic" at bounding box center [417, 50] width 55 height 20
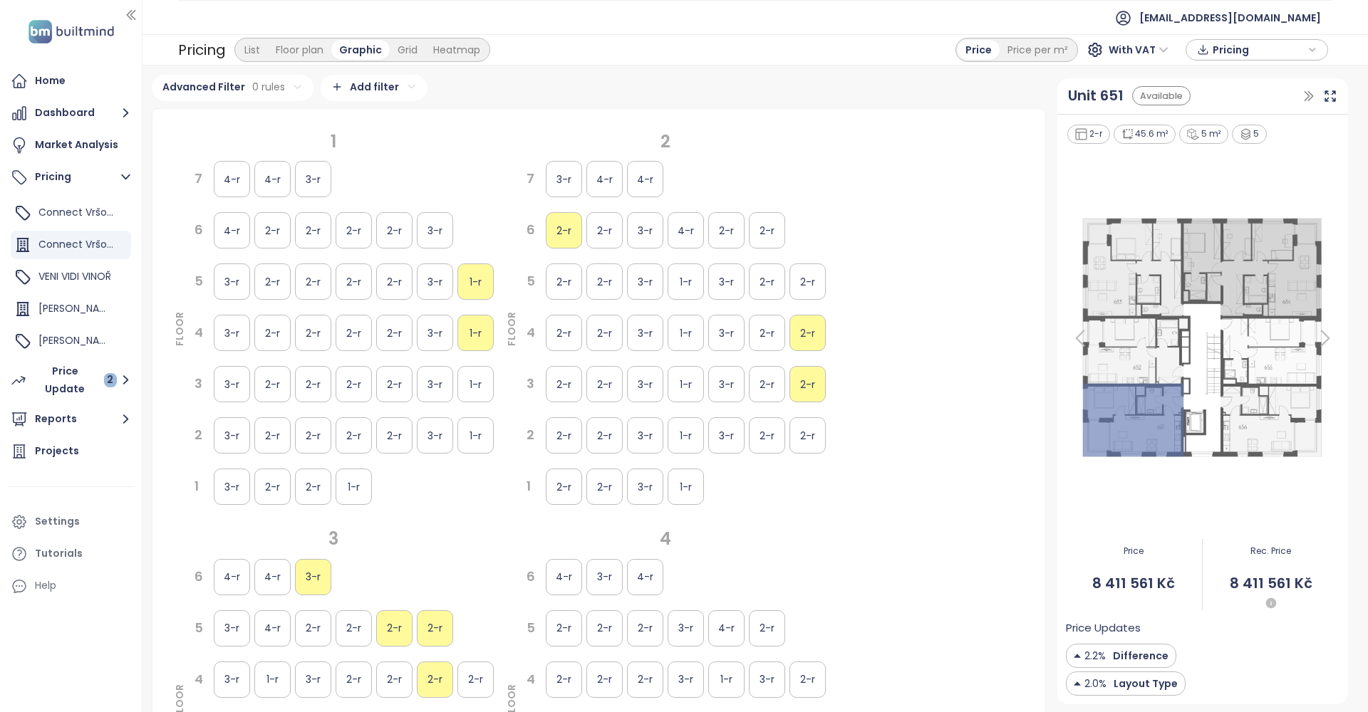
scroll to position [0, 0]
